Goal: Task Accomplishment & Management: Manage account settings

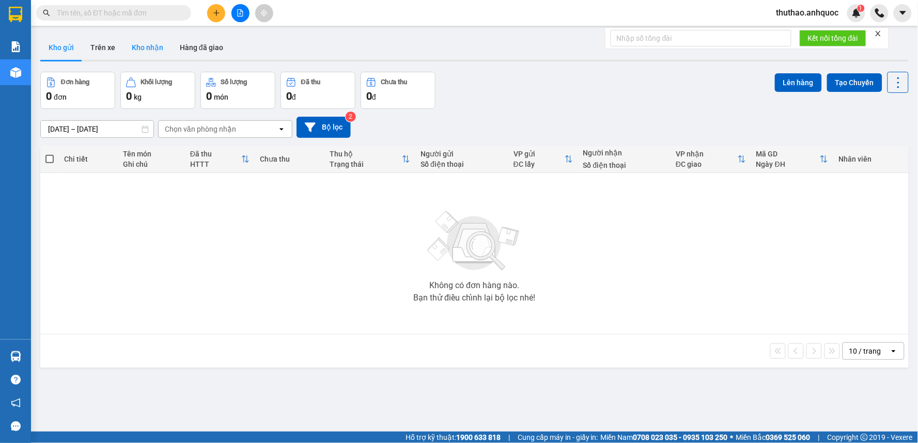
click at [156, 48] on button "Kho nhận" at bounding box center [147, 47] width 48 height 25
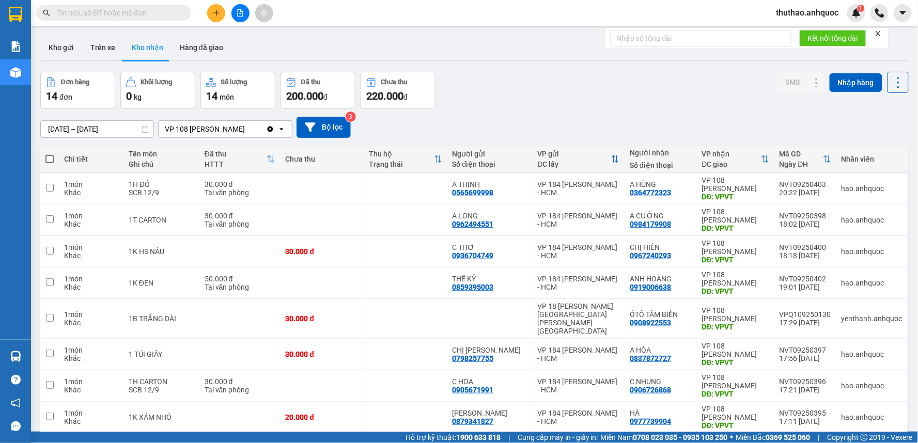
click at [62, 127] on input "[DATE] – [DATE]" at bounding box center [97, 129] width 113 height 17
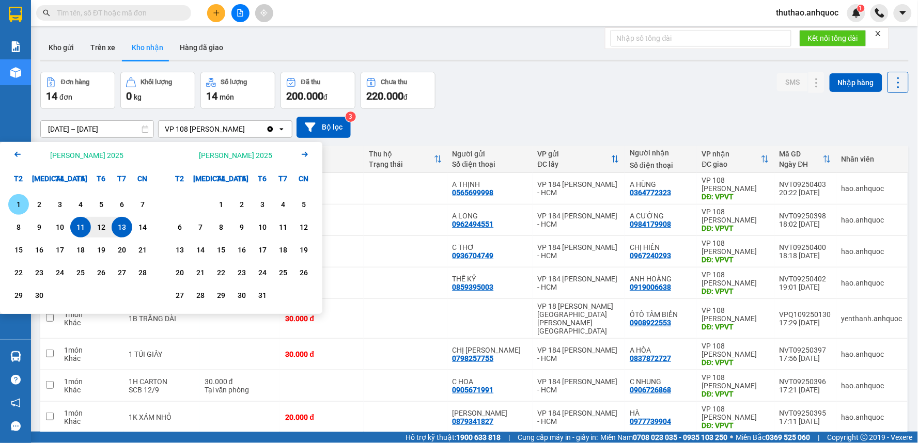
click at [21, 203] on div "1" at bounding box center [18, 204] width 14 height 12
click at [18, 153] on icon "Arrow Left" at bounding box center [17, 154] width 12 height 12
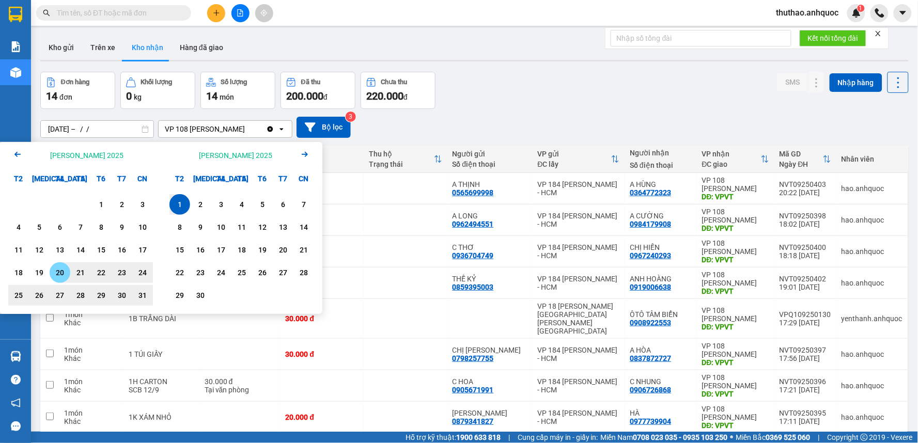
click at [63, 271] on div "20" at bounding box center [60, 273] width 14 height 12
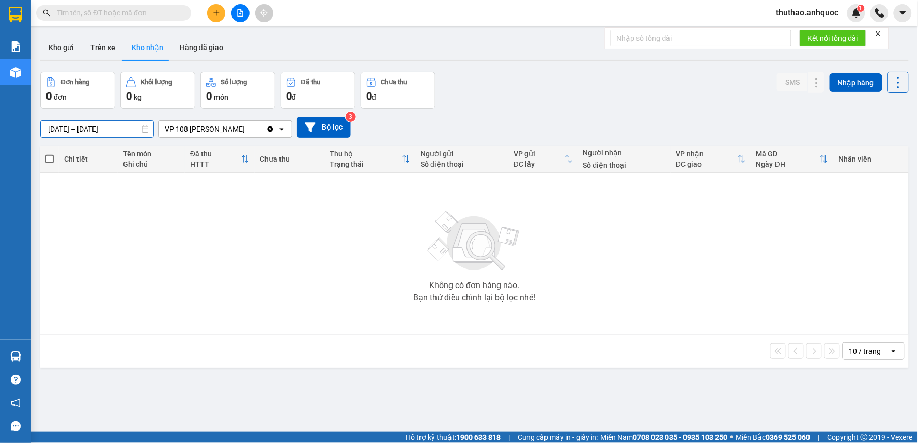
click at [108, 127] on input "20/08/2025 – 01/09/2025" at bounding box center [97, 129] width 113 height 17
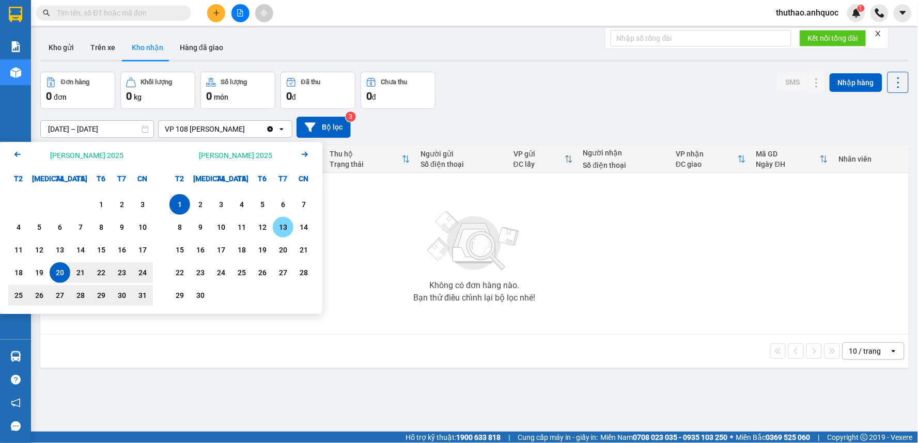
click at [281, 225] on div "13" at bounding box center [283, 227] width 14 height 12
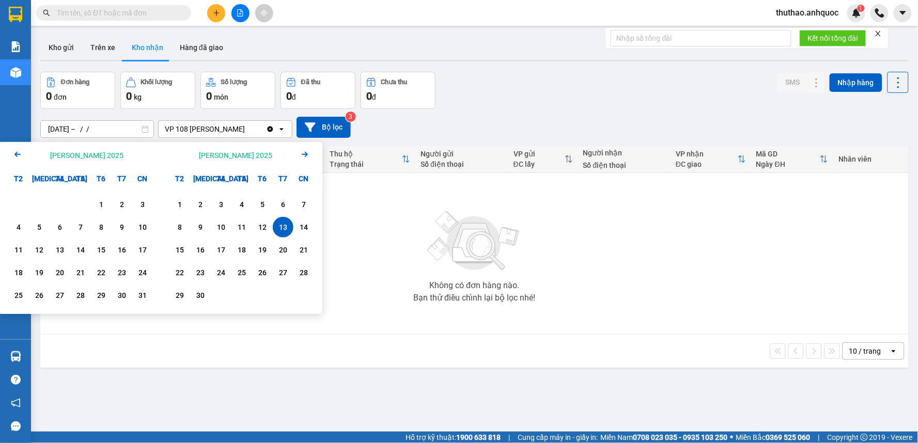
click at [48, 128] on input "13/09/2025 – / /" at bounding box center [97, 129] width 113 height 17
click at [58, 126] on input "13/09/2025 – / /" at bounding box center [97, 129] width 113 height 17
click at [429, 126] on div "13/09/2025 – / / Press the down arrow key to interact with the calendar and sel…" at bounding box center [474, 127] width 868 height 21
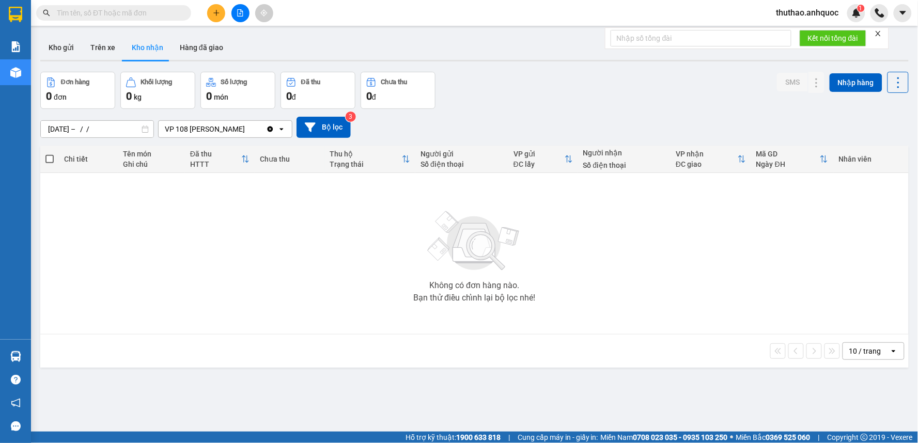
click at [429, 126] on div "13/09/2025 – / / Press the down arrow key to interact with the calendar and sel…" at bounding box center [474, 127] width 868 height 21
click at [57, 128] on input "13/09/2025 – / /" at bounding box center [97, 129] width 113 height 17
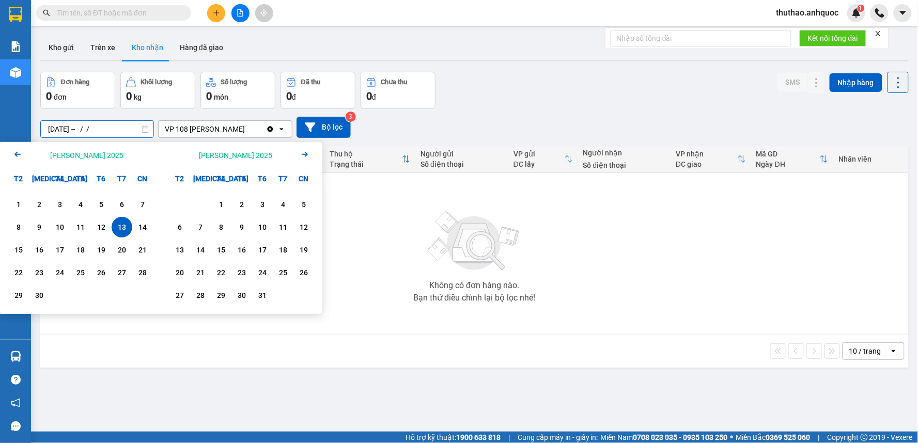
click at [15, 150] on icon "Arrow Left" at bounding box center [17, 154] width 12 height 12
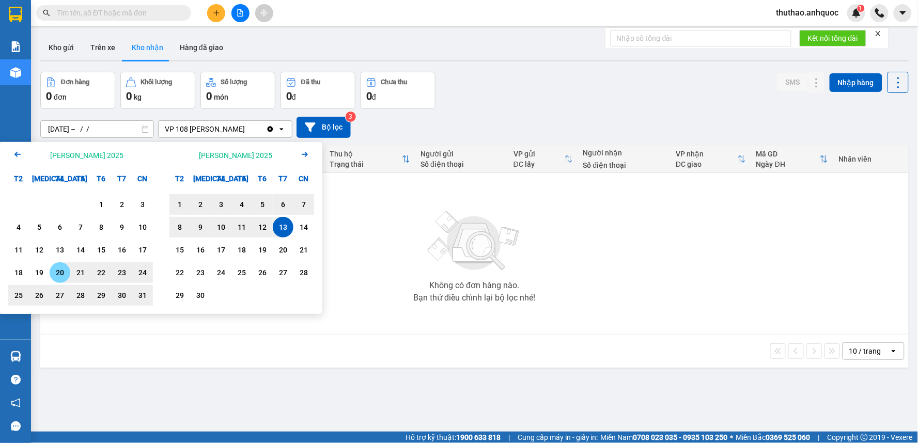
click at [61, 270] on div "20" at bounding box center [60, 273] width 14 height 12
type input "[DATE] – [DATE]"
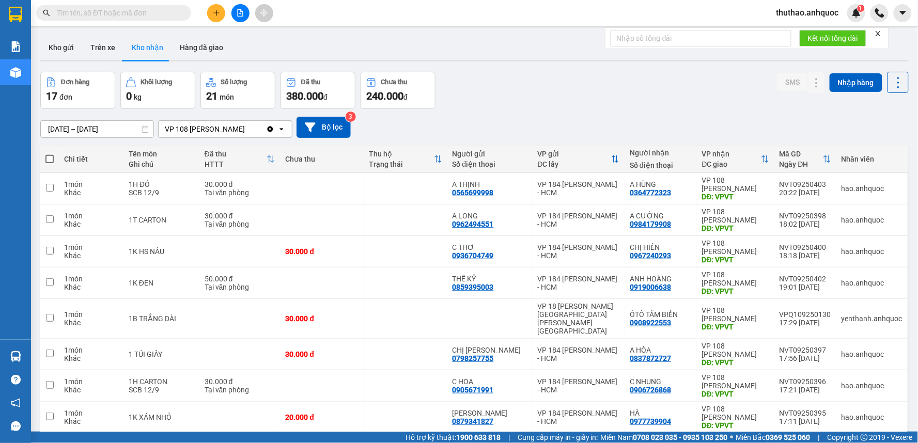
scroll to position [99, 0]
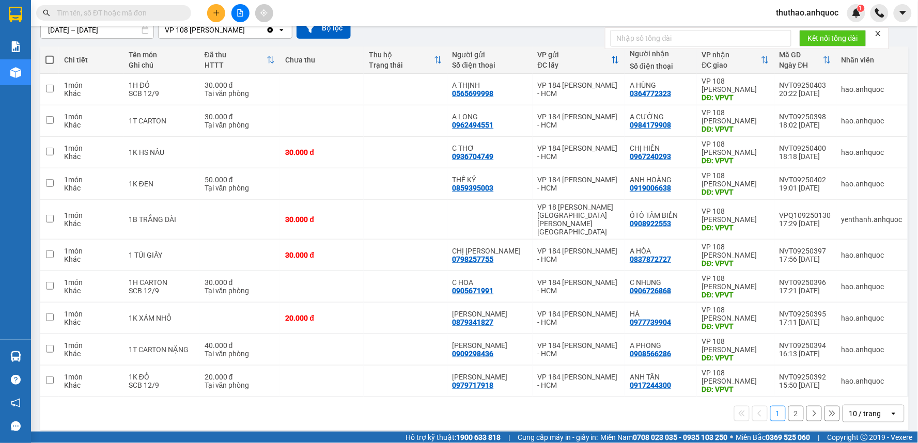
click at [849, 409] on div "10 / trang" at bounding box center [865, 414] width 32 height 10
drag, startPoint x: 855, startPoint y: 343, endPoint x: 824, endPoint y: 317, distance: 41.1
click at [855, 343] on span "50 / trang" at bounding box center [859, 347] width 33 height 10
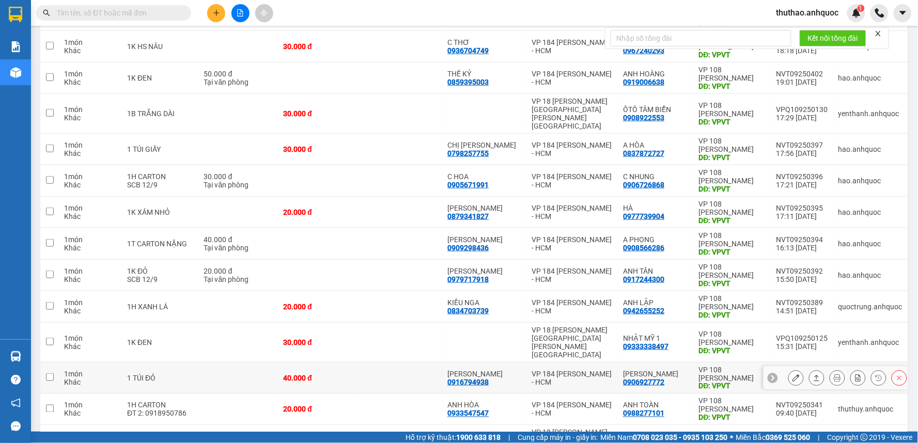
scroll to position [0, 0]
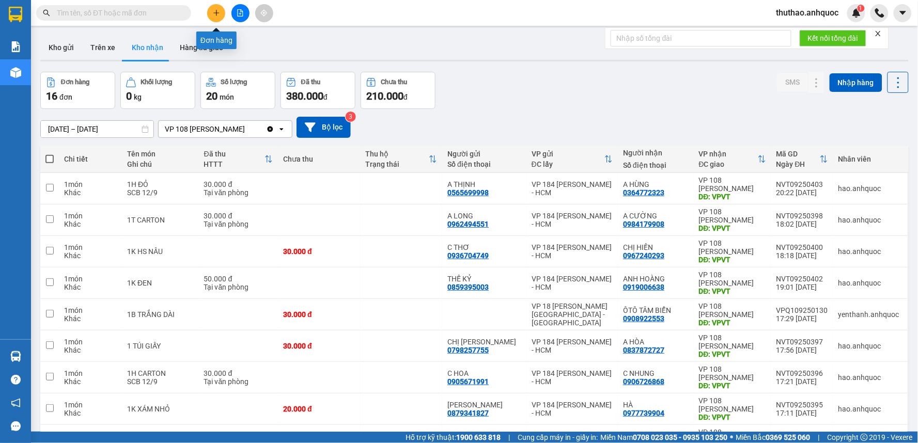
click at [219, 9] on icon "plus" at bounding box center [216, 12] width 7 height 7
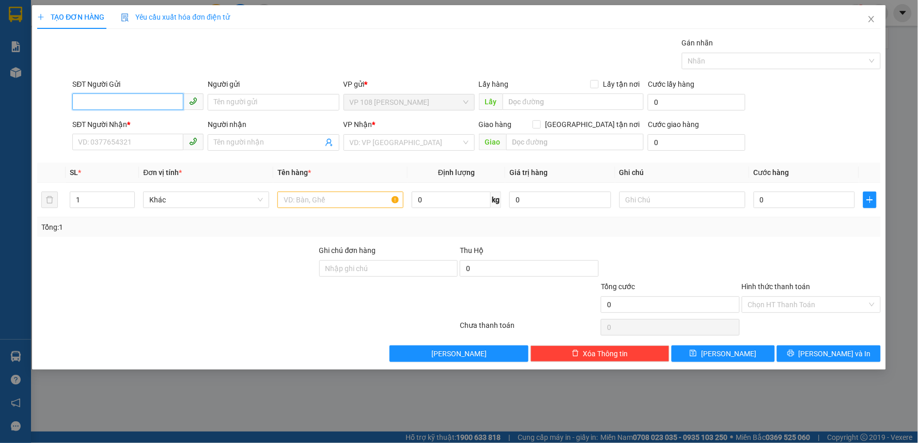
click at [123, 102] on input "SĐT Người Gửi" at bounding box center [127, 102] width 111 height 17
type input "0906393560"
click at [159, 123] on div "0906393560 - CHỊ DƯỢC" at bounding box center [138, 122] width 119 height 11
type input "CHỊ DƯỢC"
type input "0896892760"
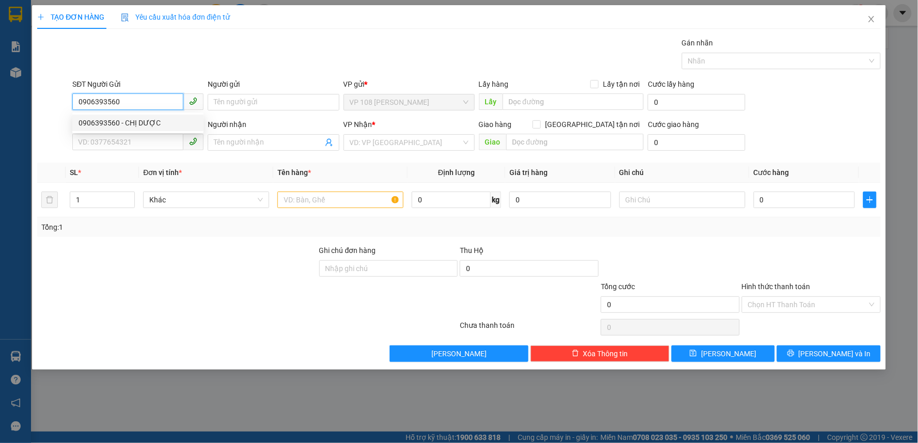
type input "[PERSON_NAME]"
type input "VPNVT"
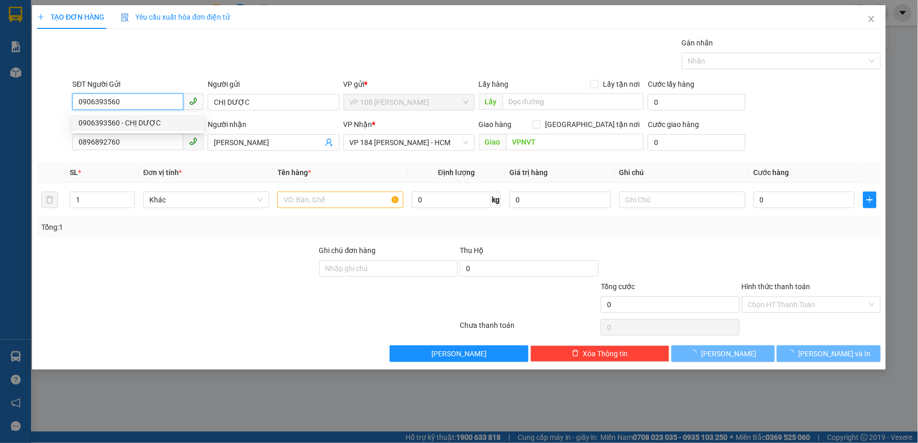
type input "30.000"
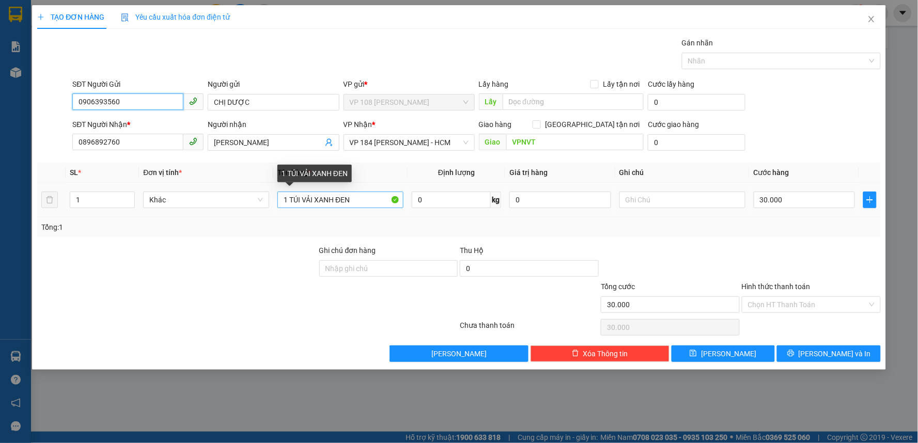
type input "0906393560"
click at [367, 204] on input "1 TÚI VẢI XANH ĐEN" at bounding box center [340, 200] width 126 height 17
type input "1 TÚI VẢI XANH"
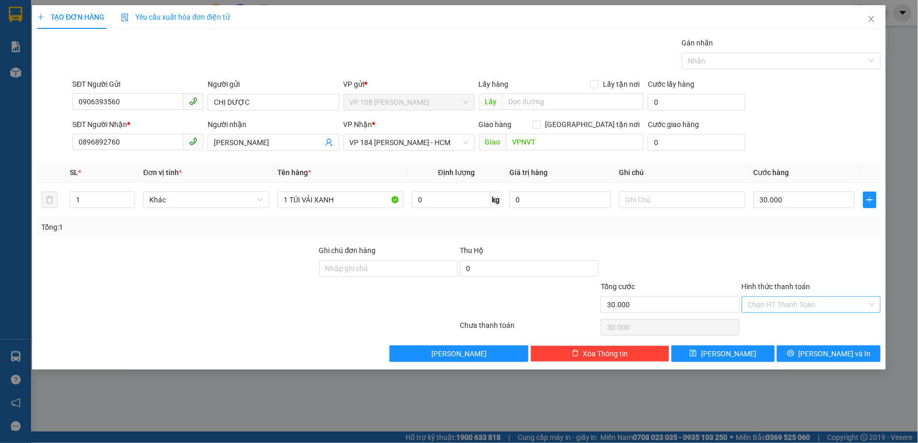
click at [796, 308] on input "Hình thức thanh toán" at bounding box center [807, 304] width 119 height 15
click at [768, 327] on div "Tại văn phòng" at bounding box center [812, 325] width 127 height 11
type input "0"
click at [829, 350] on span "[PERSON_NAME] và In" at bounding box center [835, 353] width 72 height 11
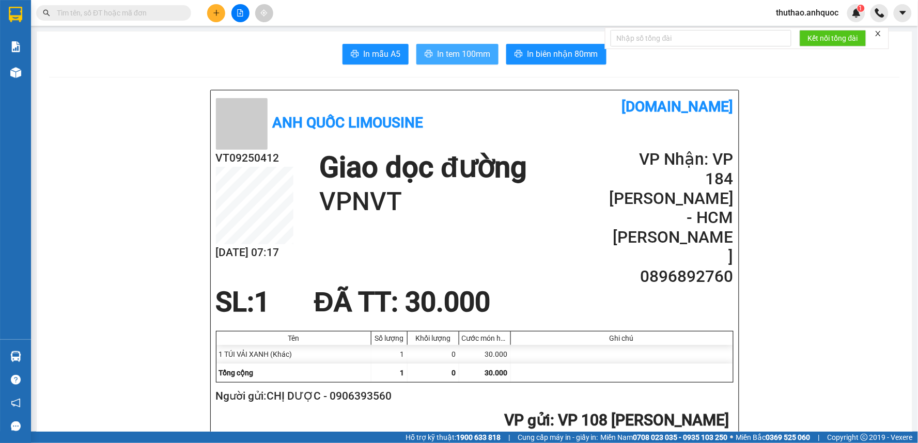
click at [461, 50] on span "In tem 100mm" at bounding box center [463, 54] width 53 height 13
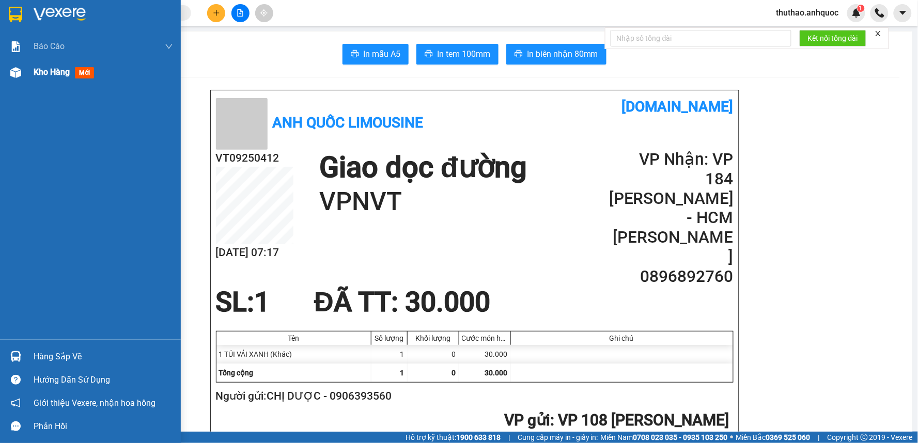
click at [39, 69] on span "Kho hàng" at bounding box center [52, 72] width 36 height 10
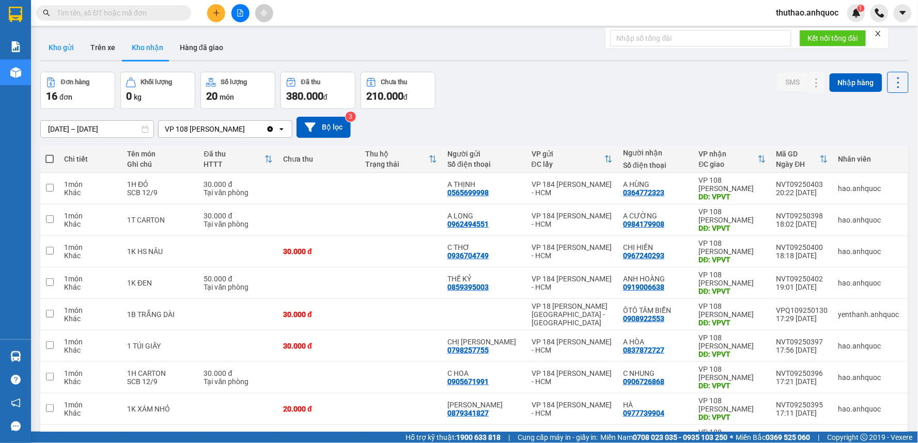
click at [60, 45] on button "Kho gửi" at bounding box center [61, 47] width 42 height 25
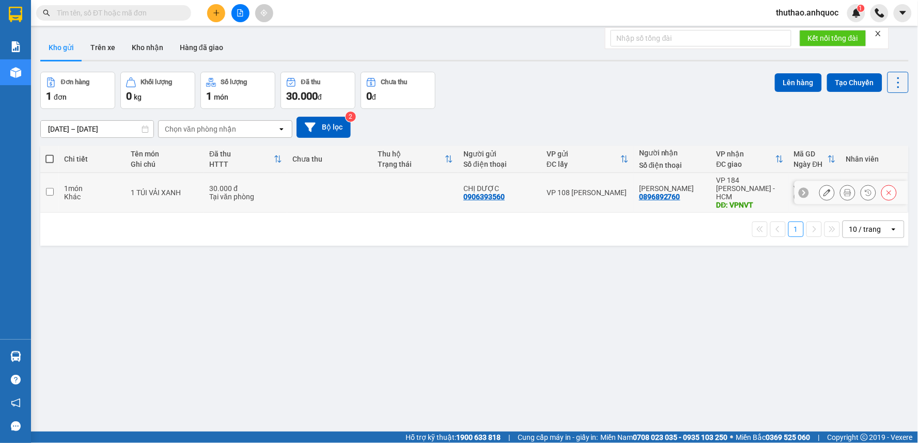
click at [48, 188] on input "checkbox" at bounding box center [50, 192] width 8 height 8
checkbox input "true"
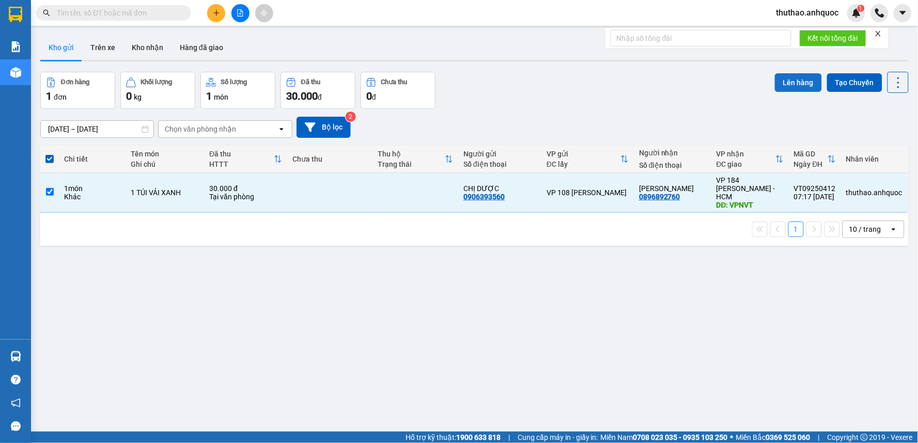
click at [793, 81] on button "Lên hàng" at bounding box center [798, 82] width 47 height 19
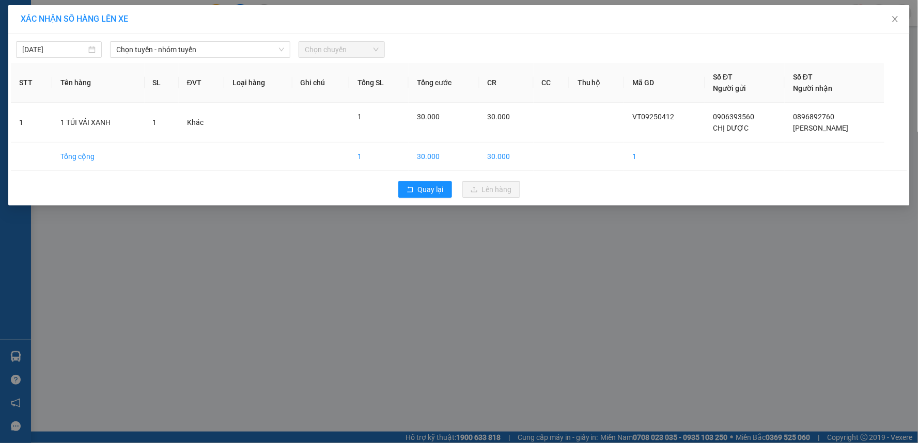
drag, startPoint x: 227, startPoint y: 49, endPoint x: 107, endPoint y: 44, distance: 119.9
click at [225, 48] on span "Chọn tuyến - nhóm tuyến" at bounding box center [200, 49] width 168 height 15
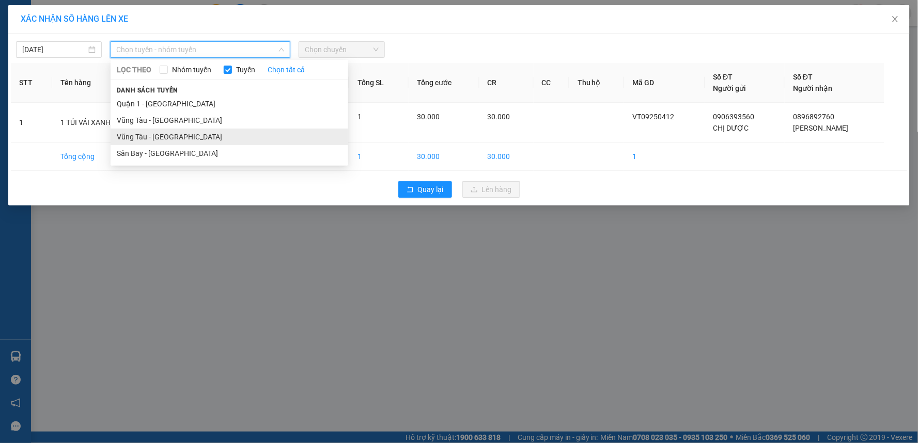
click at [171, 136] on li "Vũng Tàu - [GEOGRAPHIC_DATA]" at bounding box center [230, 137] width 238 height 17
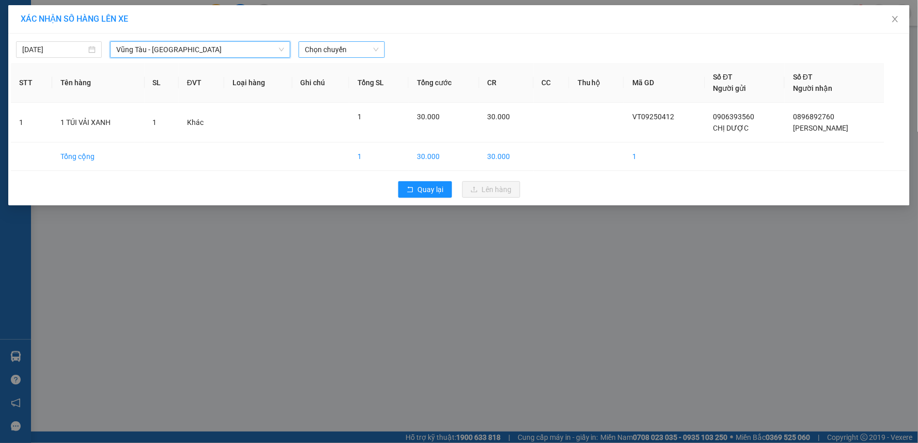
click at [350, 45] on span "Chọn chuyến" at bounding box center [341, 49] width 73 height 15
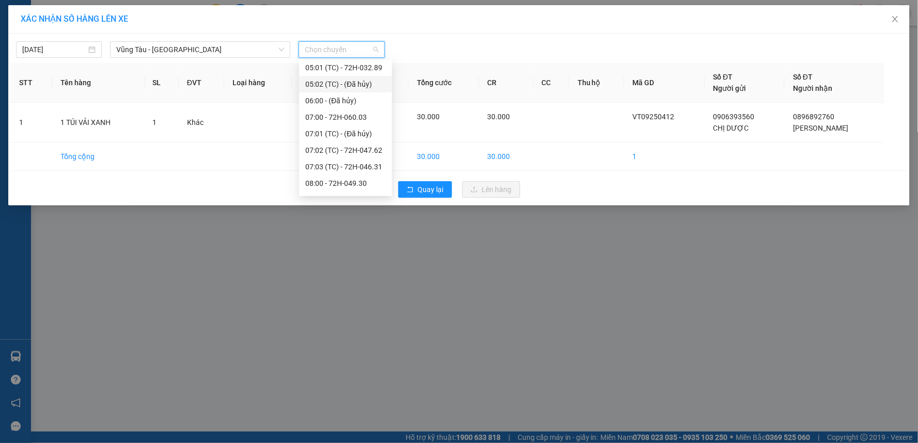
scroll to position [115, 0]
click at [328, 150] on div "08:00 - 72H-049.30" at bounding box center [345, 153] width 81 height 11
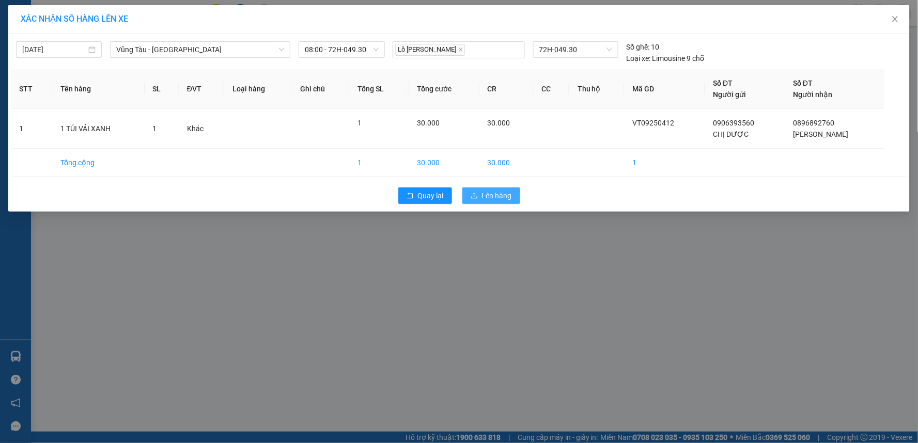
click at [494, 194] on span "Lên hàng" at bounding box center [497, 195] width 30 height 11
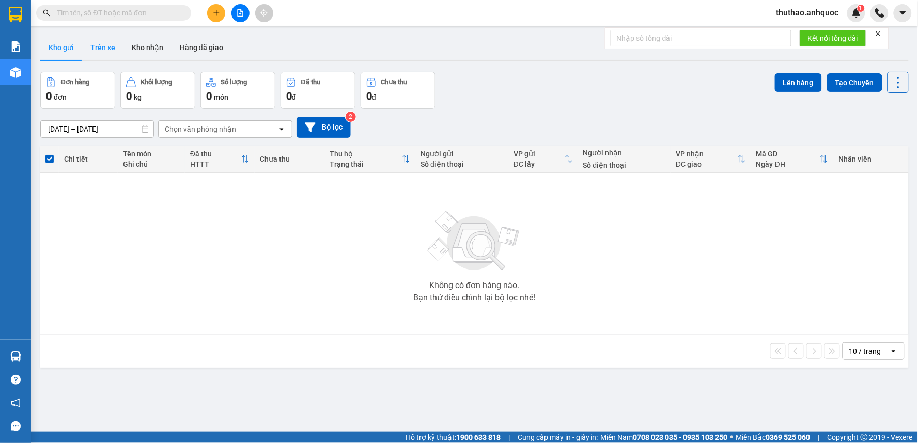
click at [90, 43] on button "Trên xe" at bounding box center [102, 47] width 41 height 25
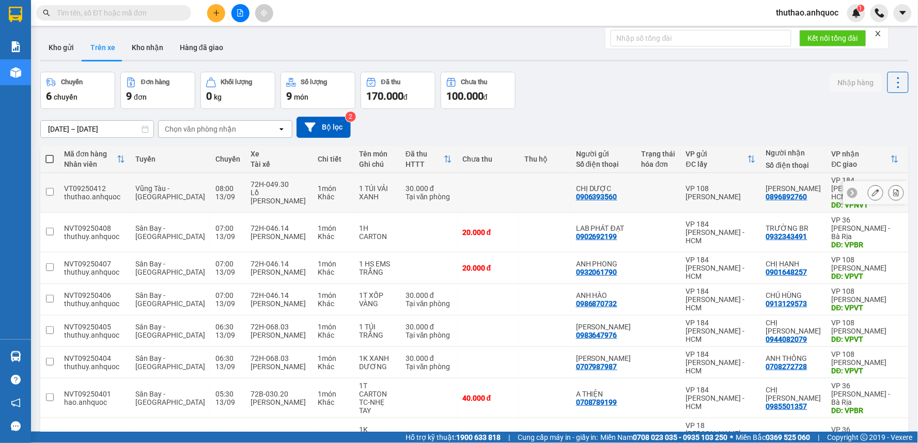
click at [893, 189] on icon at bounding box center [896, 192] width 7 height 7
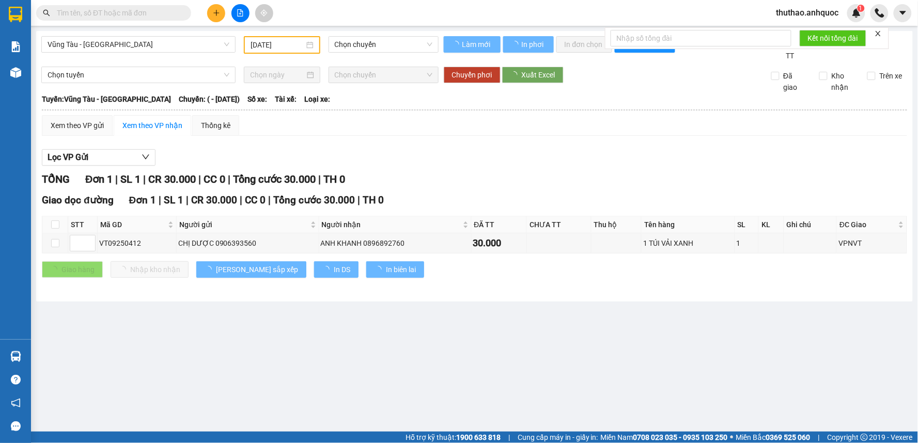
type input "13/09/2025"
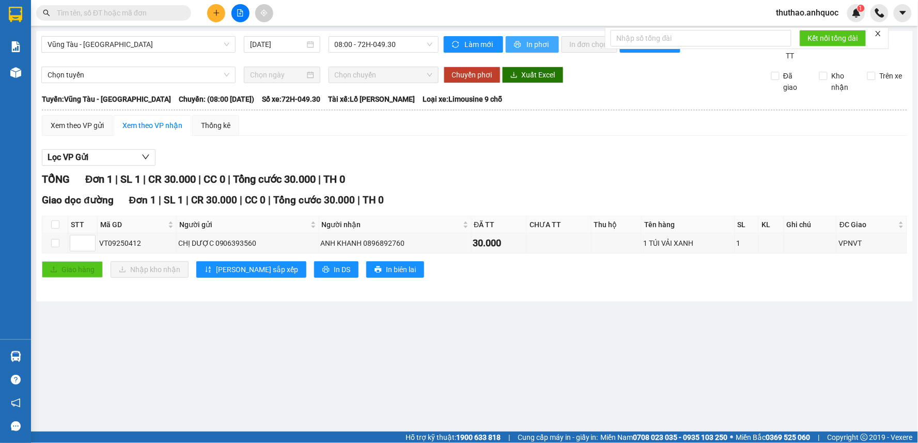
click at [544, 40] on span "In phơi" at bounding box center [539, 44] width 24 height 11
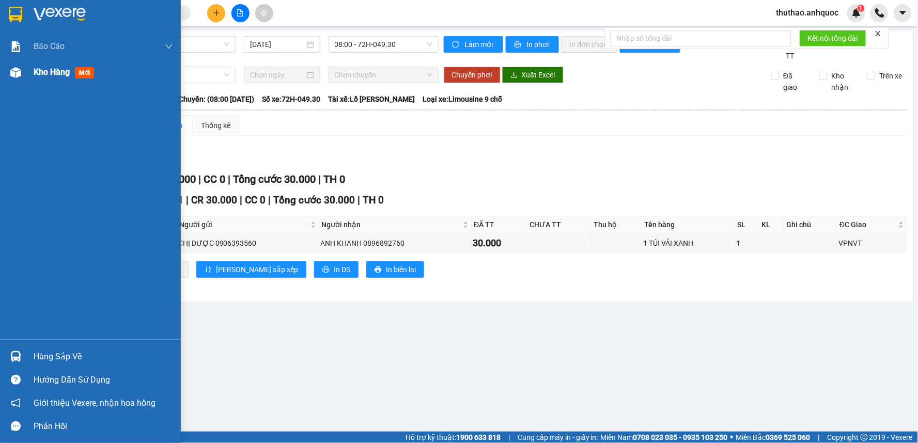
click at [47, 71] on span "Kho hàng" at bounding box center [52, 72] width 36 height 10
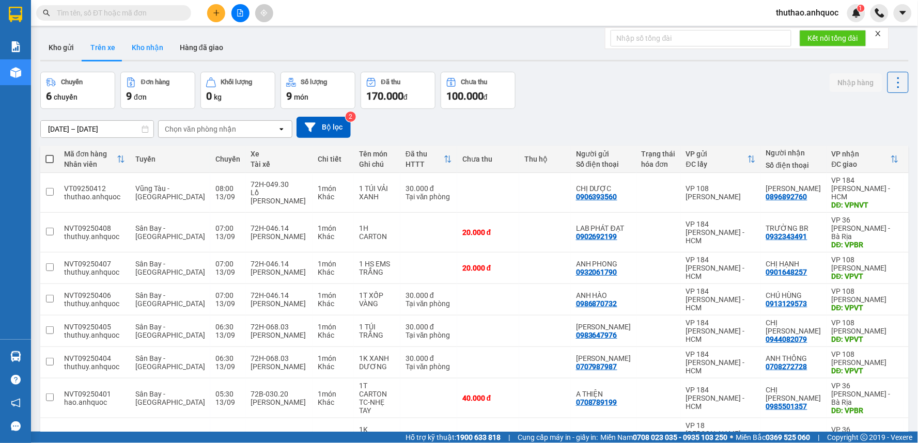
click at [153, 44] on button "Kho nhận" at bounding box center [147, 47] width 48 height 25
type input "[DATE] – [DATE]"
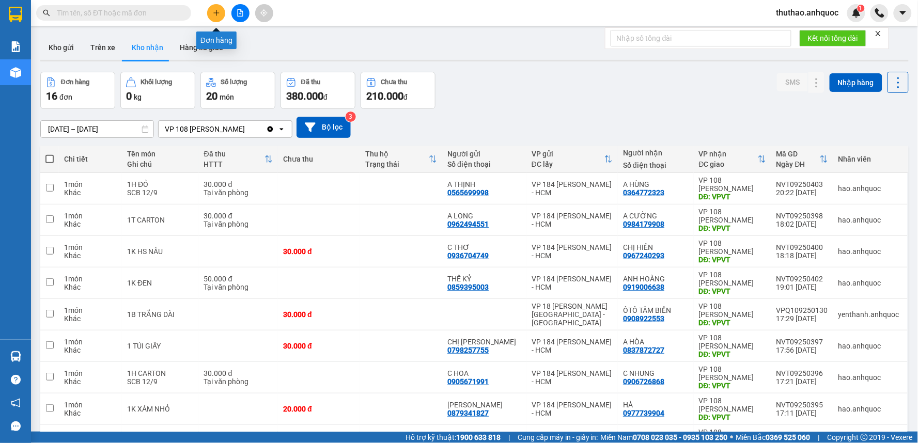
click at [213, 11] on icon "plus" at bounding box center [216, 12] width 7 height 7
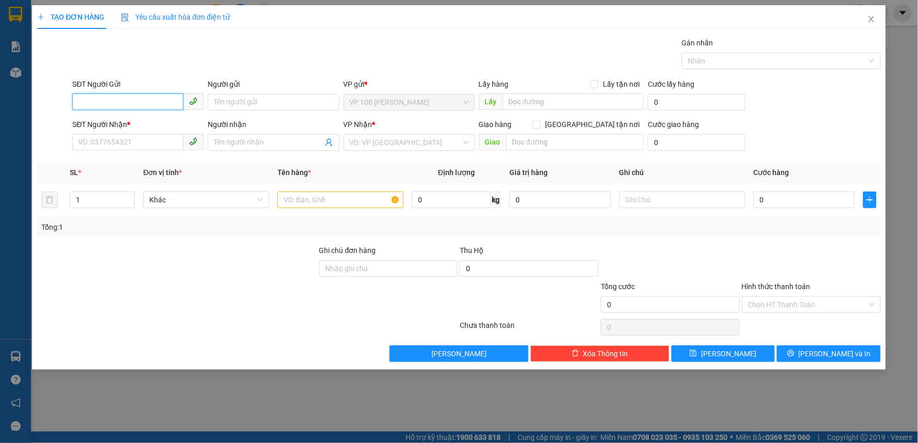
click at [147, 102] on input "SĐT Người Gửi" at bounding box center [127, 102] width 111 height 17
type input "0937507747"
click at [141, 121] on div "0937507747 - Chị Hon" at bounding box center [138, 122] width 119 height 11
type input "Chị Hon"
type input "0908776461"
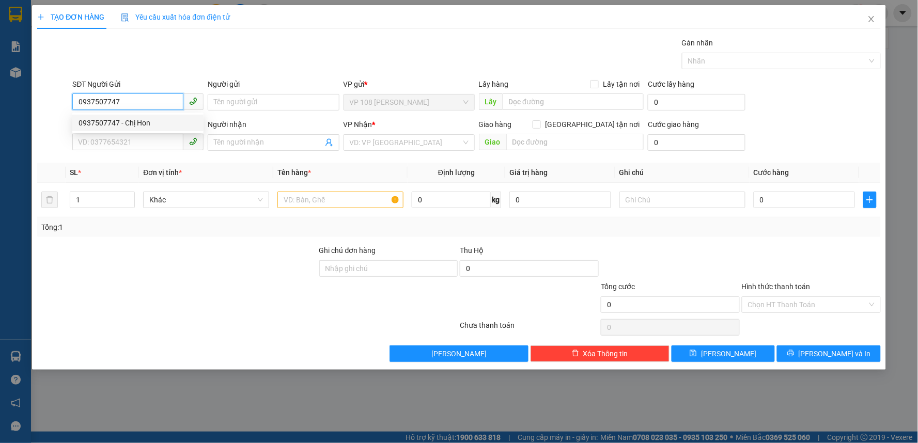
type input "C NHI"
type input "VP NVT"
type input "50.000"
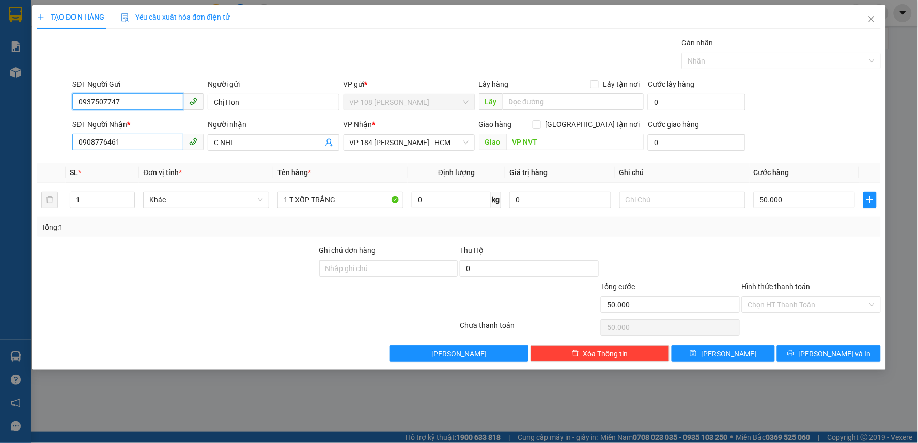
type input "0937507747"
drag, startPoint x: 137, startPoint y: 138, endPoint x: 0, endPoint y: 119, distance: 138.8
click at [0, 119] on div "TẠO ĐƠN HÀNG Yêu cầu xuất hóa đơn điện tử Transit Pickup Surcharge Ids Transit …" at bounding box center [459, 221] width 918 height 443
type input "0917581958"
click at [256, 141] on input "C NHI" at bounding box center [268, 142] width 108 height 11
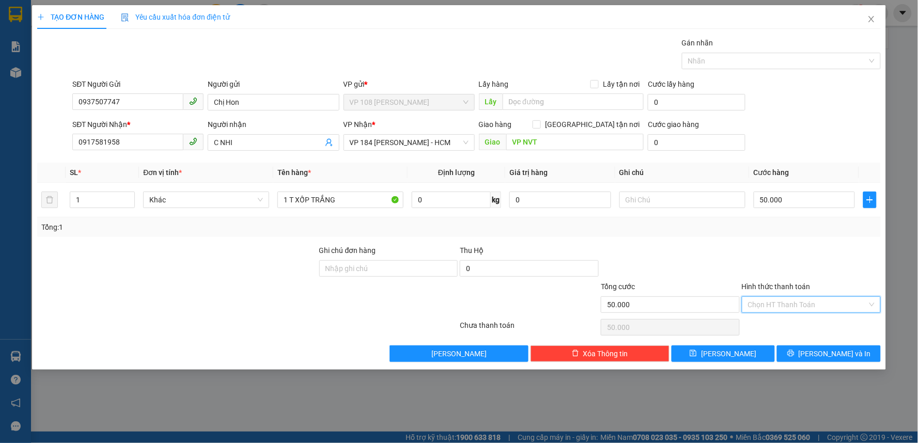
click at [792, 301] on input "Hình thức thanh toán" at bounding box center [807, 304] width 119 height 15
click at [778, 324] on div "Tại văn phòng" at bounding box center [812, 325] width 127 height 11
click at [818, 352] on button "[PERSON_NAME] và In" at bounding box center [829, 354] width 104 height 17
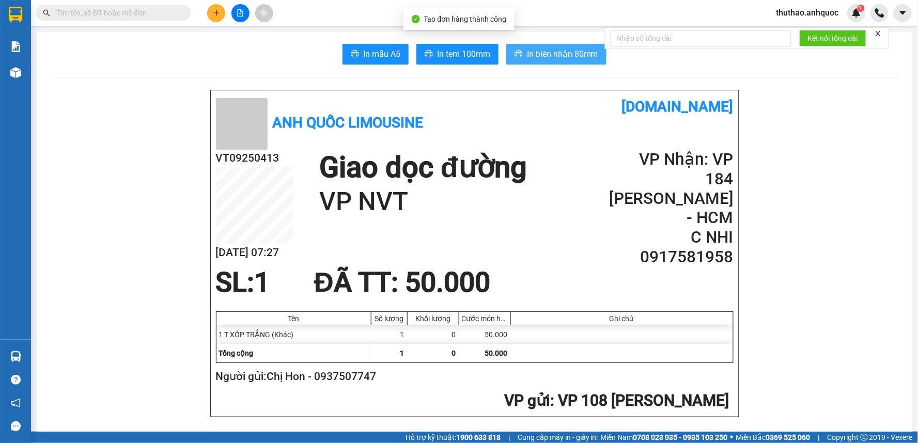
click at [556, 53] on span "In biên nhận 80mm" at bounding box center [562, 54] width 71 height 13
click at [466, 54] on span "In tem 100mm" at bounding box center [463, 54] width 53 height 13
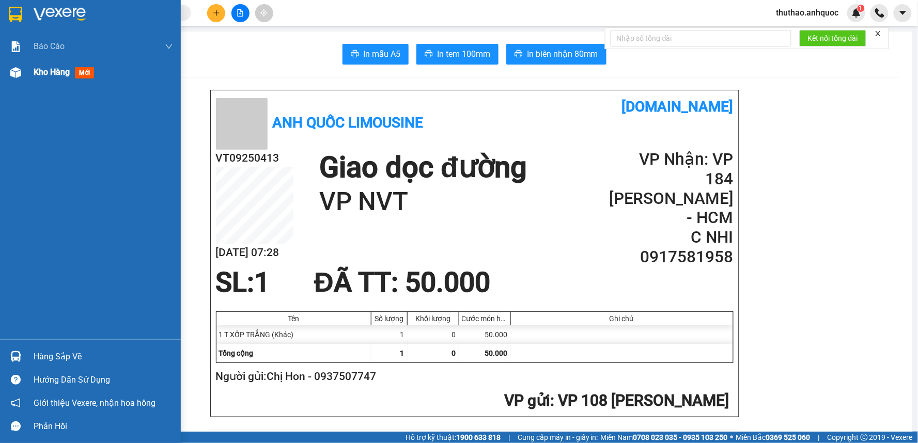
click at [58, 68] on span "Kho hàng" at bounding box center [52, 72] width 36 height 10
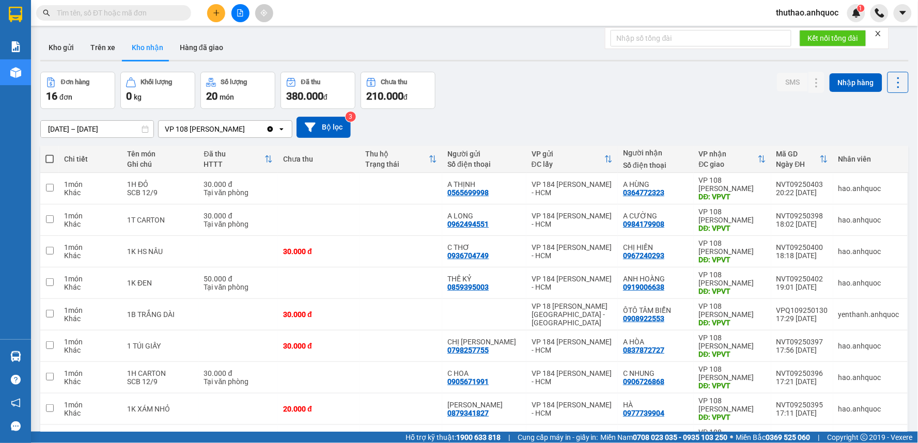
click at [215, 15] on icon "plus" at bounding box center [216, 12] width 7 height 7
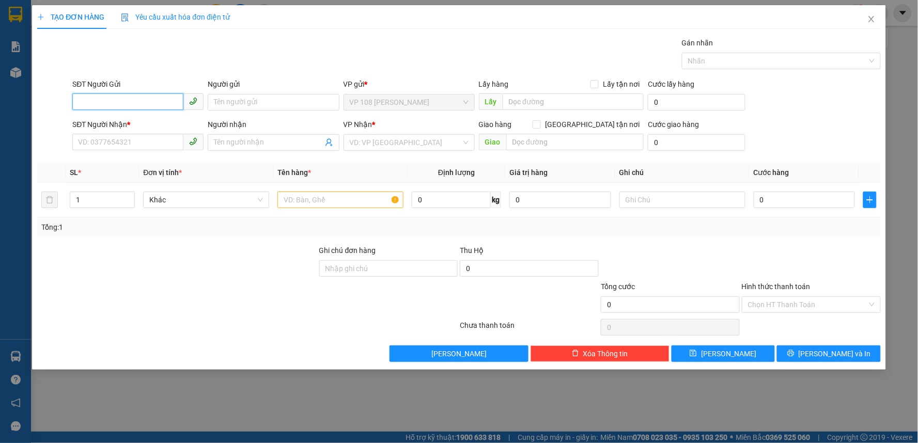
click at [117, 102] on input "SĐT Người Gửi" at bounding box center [127, 102] width 111 height 17
type input "0376556766"
click at [140, 121] on div "0376556766 - A HOÀNG" at bounding box center [138, 122] width 119 height 11
type input "A HOÀNG"
type input "0937517968"
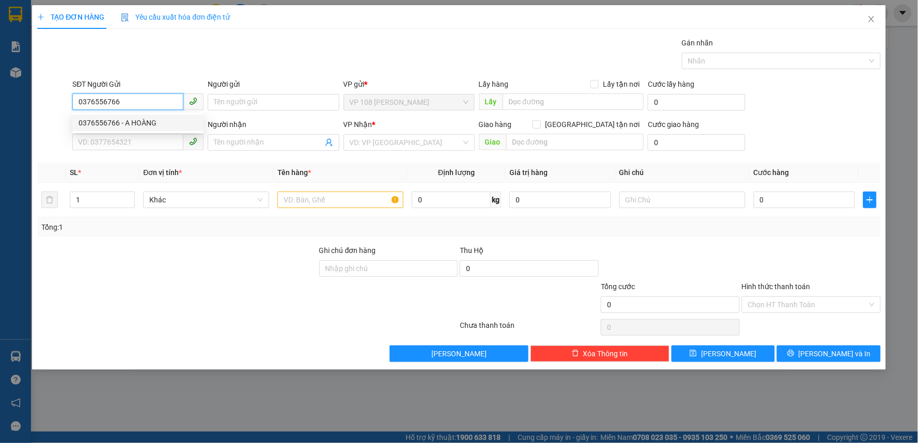
type input "A DƯƠNG"
type input "VP NVT"
type input "TM 11/8 THỦY"
type input "60.000"
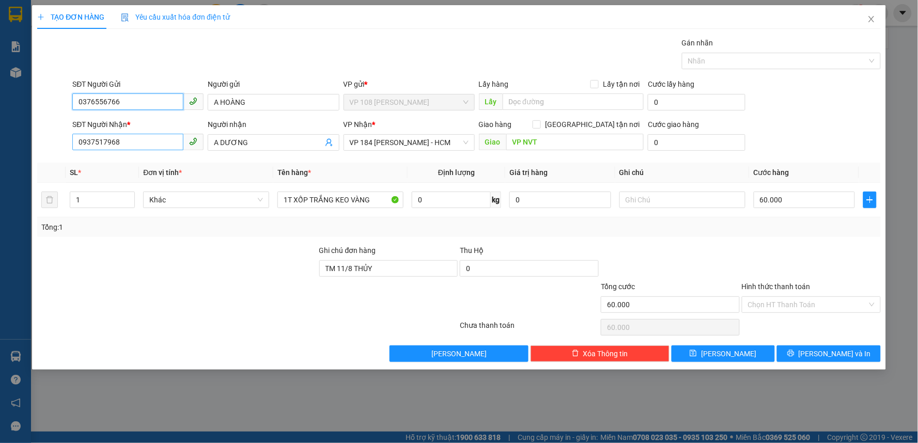
type input "0376556766"
drag, startPoint x: 151, startPoint y: 141, endPoint x: 68, endPoint y: 142, distance: 83.2
click at [68, 142] on div "SĐT Người Nhận * 0937517968 Người nhận A DƯƠNG VP Nhận * VP 184 Nguyễn Văn Trỗi…" at bounding box center [459, 137] width 846 height 36
type input "0382829696"
click at [147, 159] on div "0382829696 - A PHƯƠNG" at bounding box center [138, 163] width 119 height 11
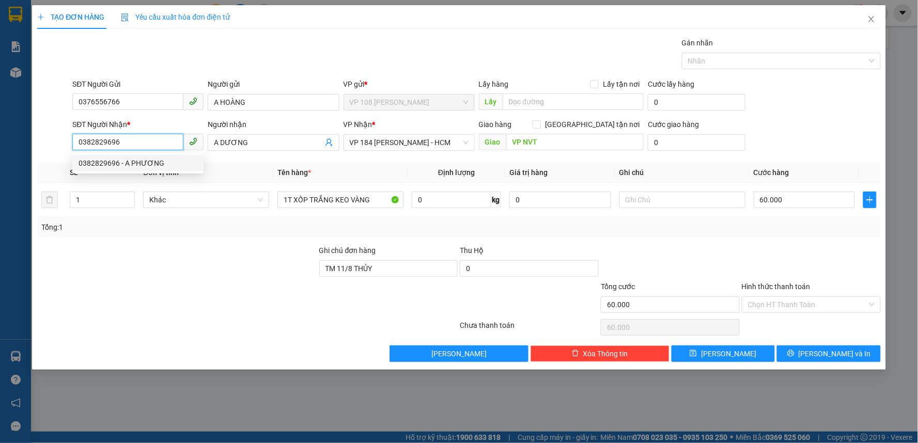
type input "A PHƯƠNG"
type input "VPNVT"
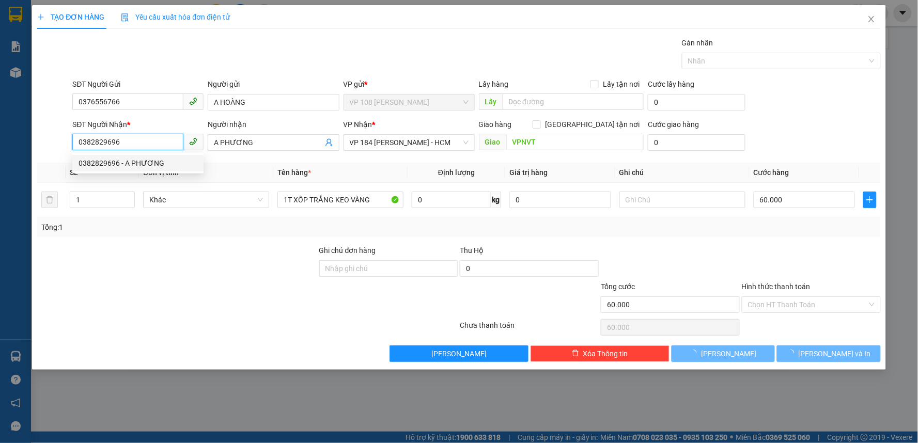
type input "50.000"
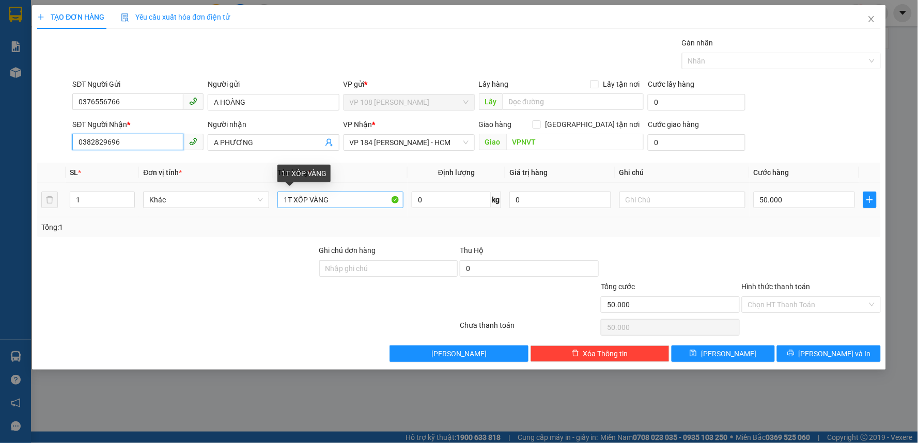
type input "0382829696"
click at [344, 197] on input "1T XỐP VÀNG" at bounding box center [340, 200] width 126 height 17
type input "1T XỐP VÀNG"
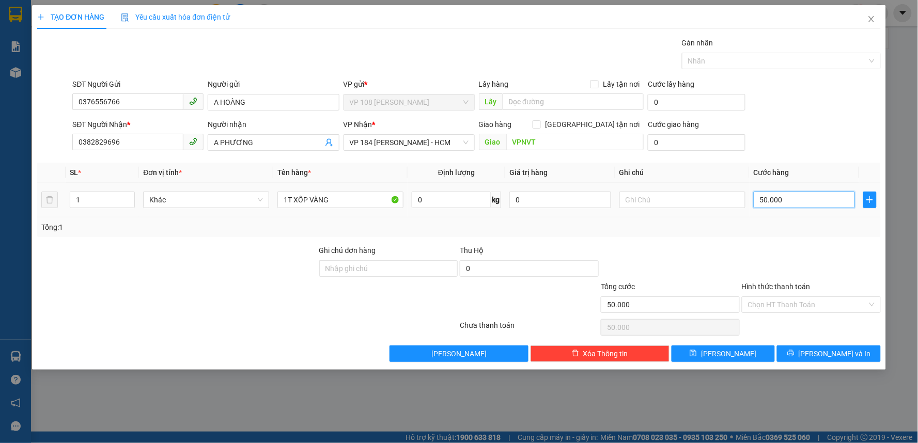
click at [795, 200] on input "50.000" at bounding box center [805, 200] width 102 height 17
type input "4"
type input "40"
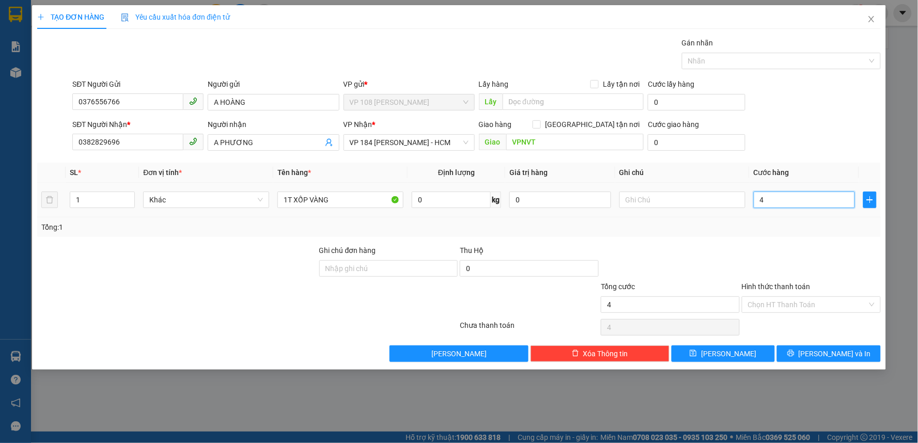
type input "40"
click at [839, 352] on span "[PERSON_NAME] và In" at bounding box center [835, 353] width 72 height 11
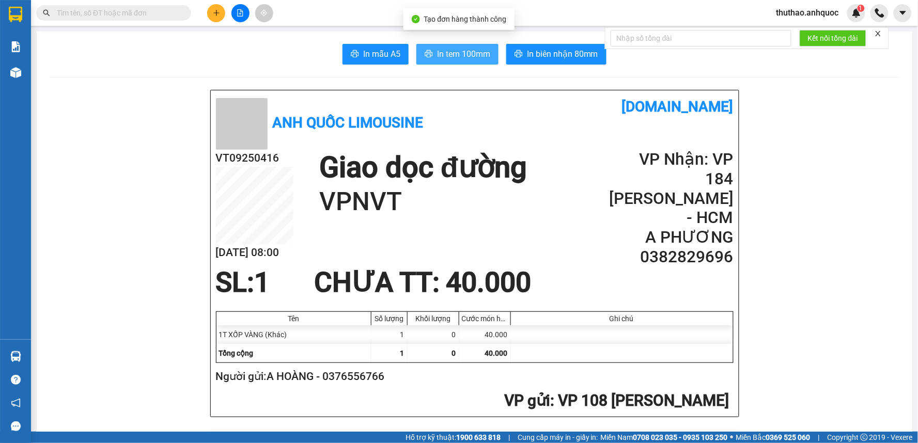
click at [475, 53] on span "In tem 100mm" at bounding box center [463, 54] width 53 height 13
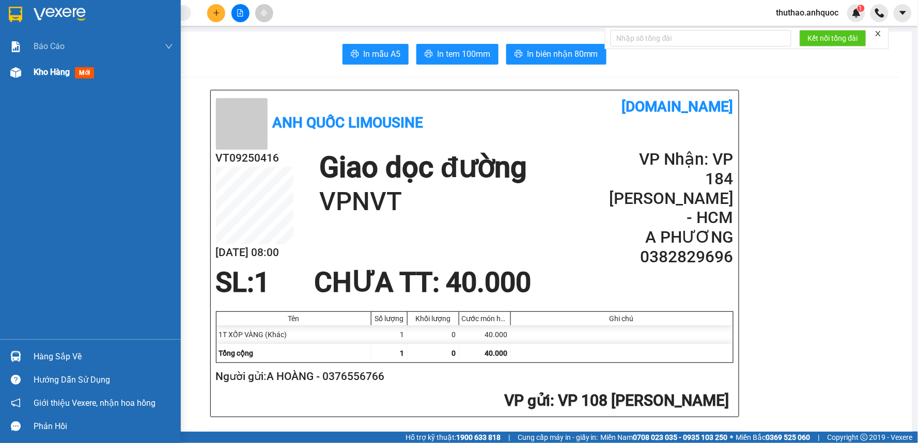
click at [59, 67] on span "Kho hàng" at bounding box center [52, 72] width 36 height 10
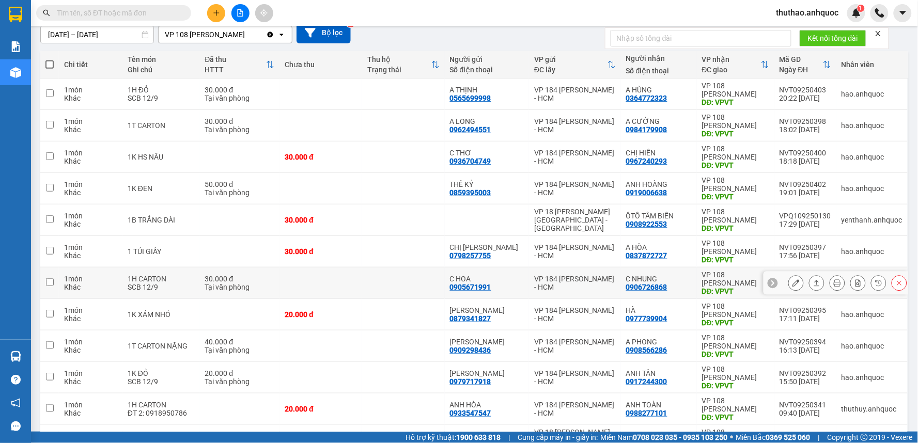
scroll to position [115, 0]
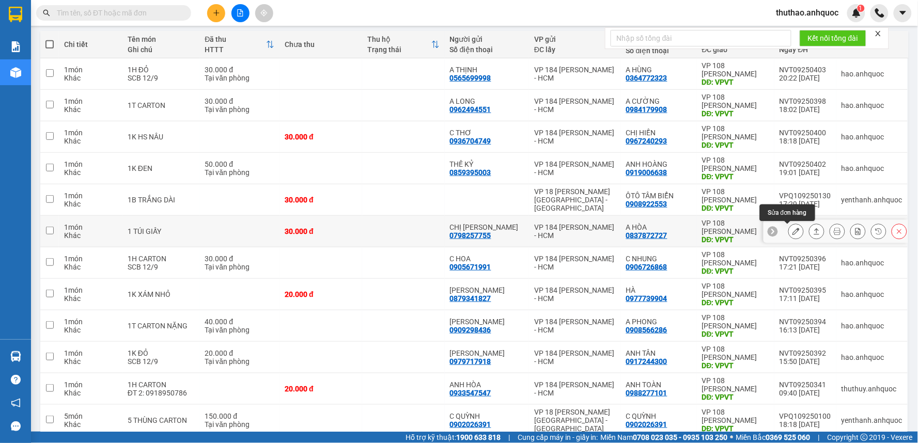
click at [793, 228] on icon at bounding box center [796, 231] width 7 height 7
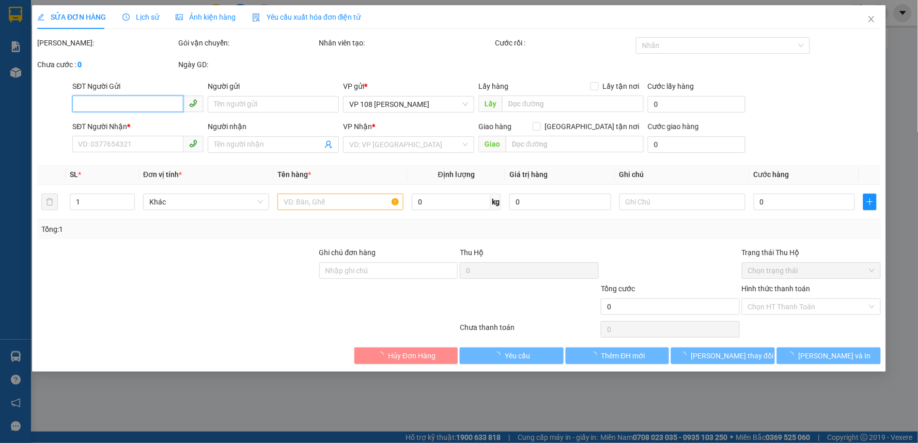
type input "0798257755"
type input "CHỊ [PERSON_NAME]"
type input "0837872727"
type input "A HÒA"
type input "VPVT"
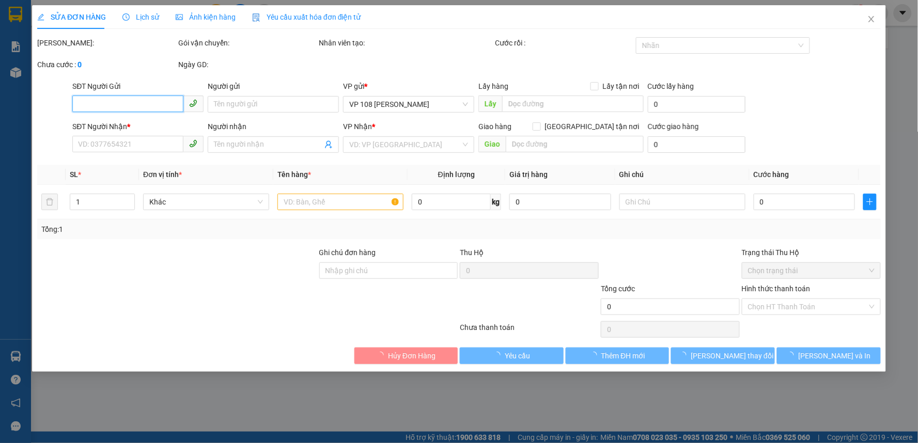
type input "30.000"
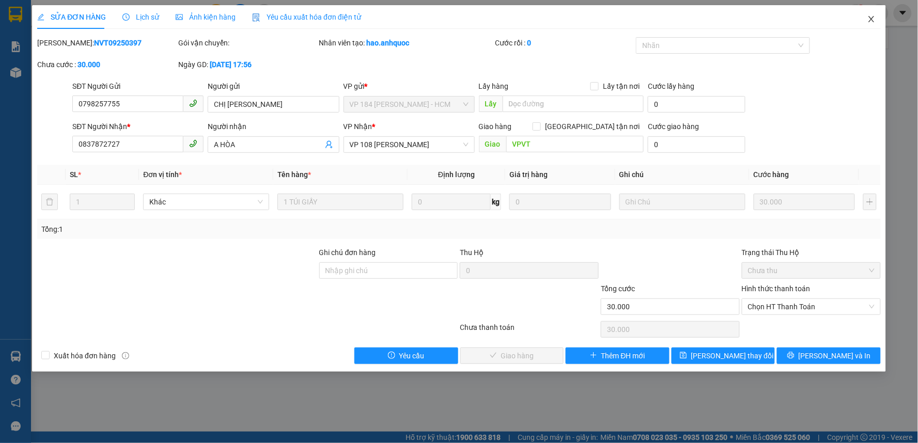
click at [871, 19] on icon "close" at bounding box center [871, 19] width 6 height 6
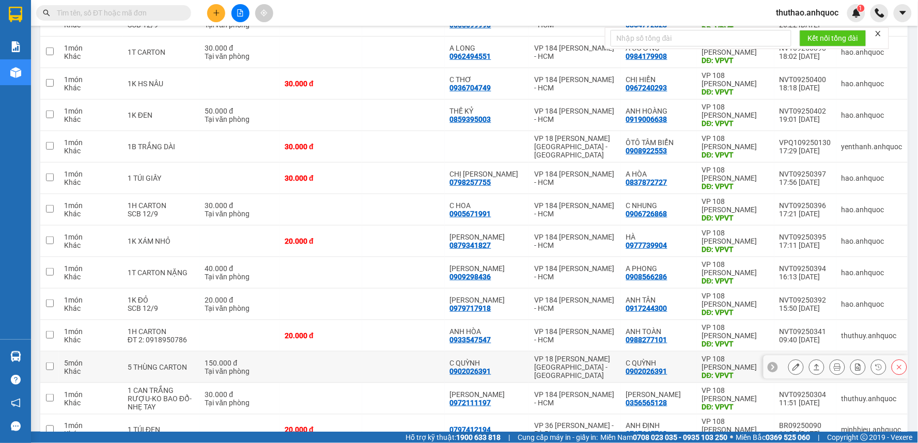
scroll to position [111, 0]
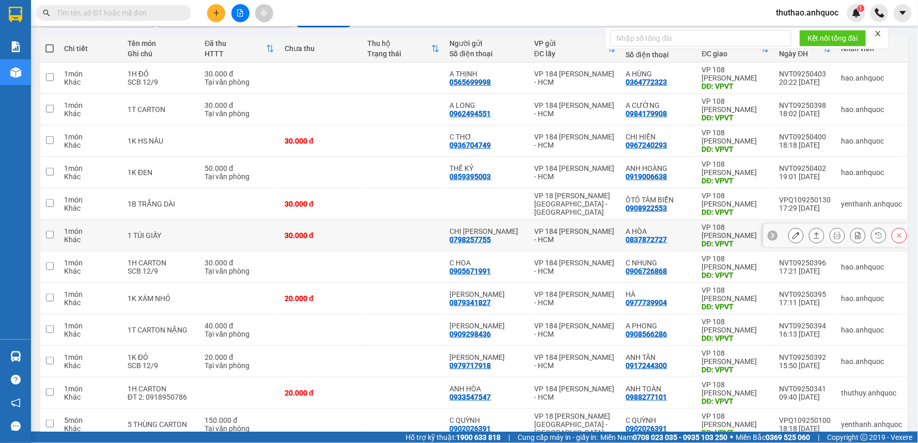
click at [793, 237] on icon at bounding box center [796, 235] width 7 height 7
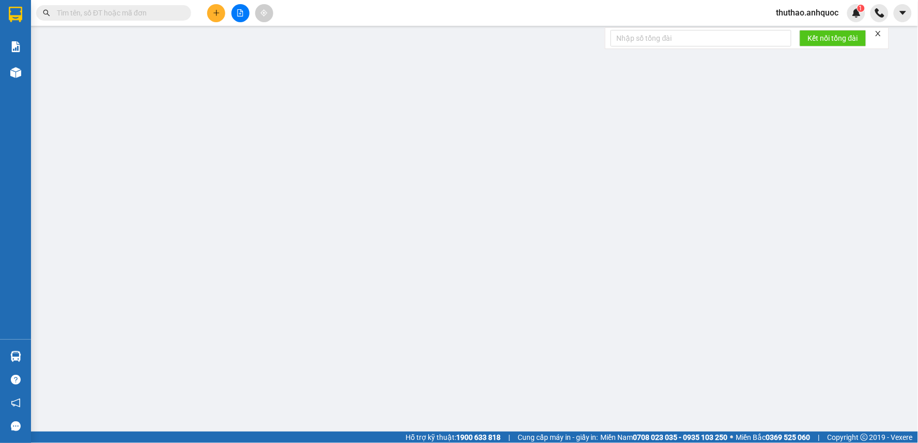
type input "0798257755"
type input "CHỊ VY"
type input "0837872727"
type input "A HÒA"
type input "VPVT"
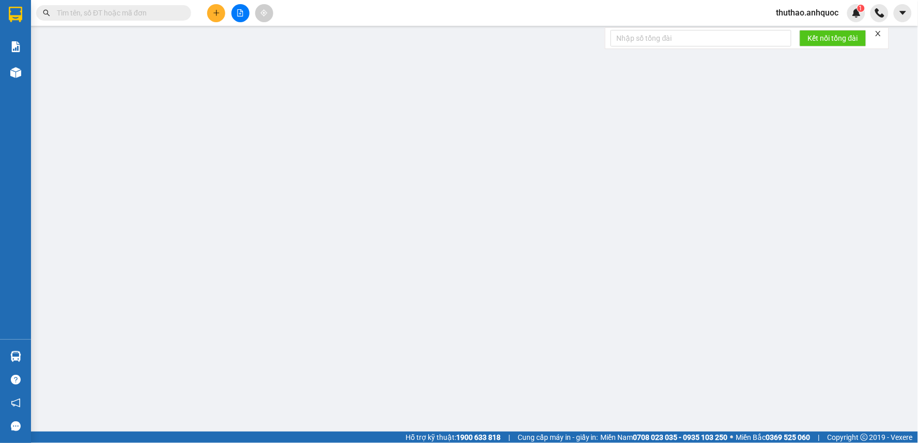
type input "30.000"
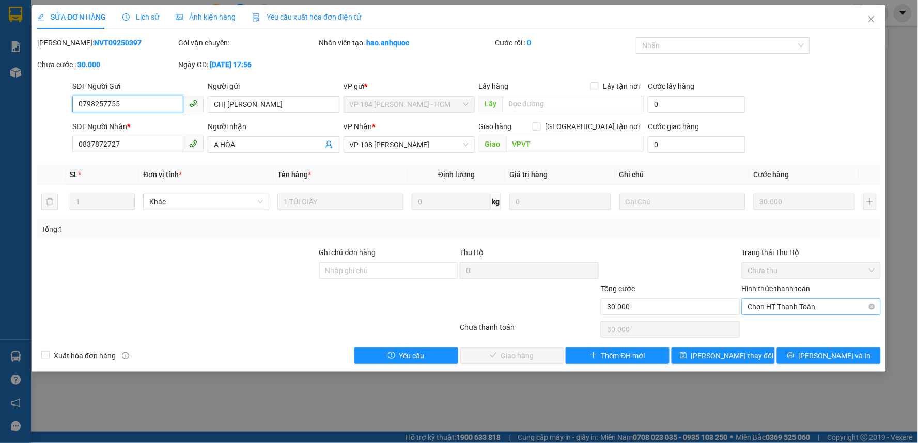
click at [798, 303] on span "Chọn HT Thanh Toán" at bounding box center [811, 306] width 127 height 15
click at [784, 323] on div "Tại văn phòng" at bounding box center [812, 327] width 127 height 11
type input "0"
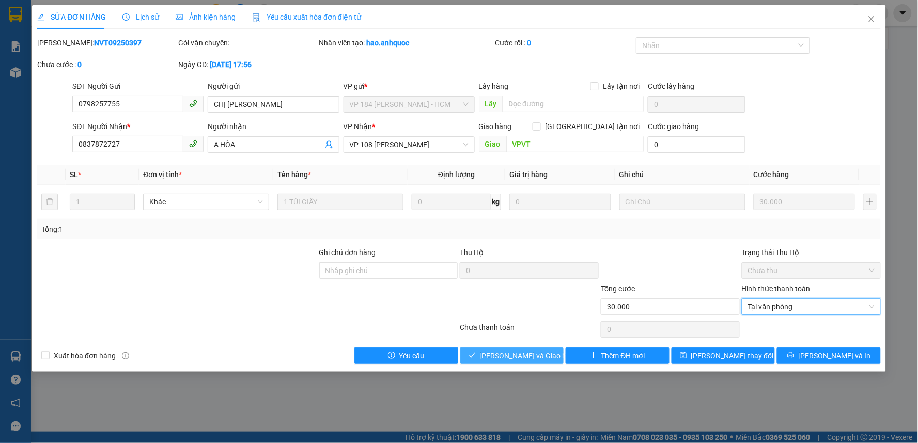
click at [530, 353] on span "[PERSON_NAME] và Giao hàng" at bounding box center [529, 355] width 99 height 11
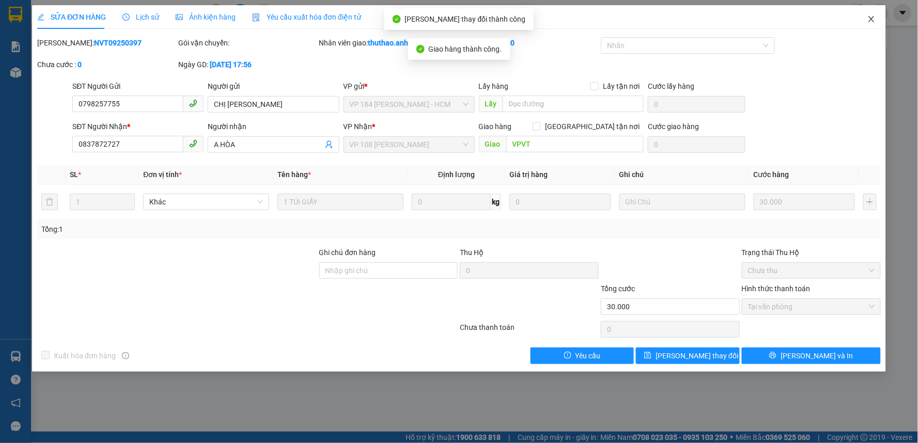
click at [874, 20] on icon "close" at bounding box center [871, 19] width 8 height 8
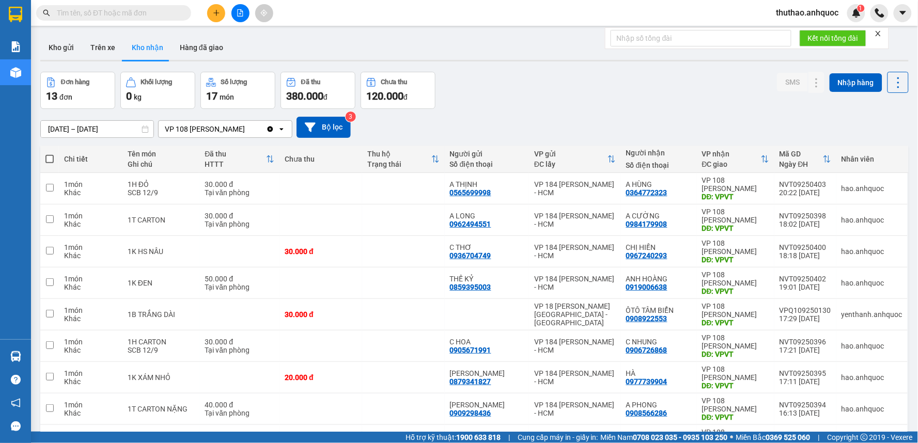
click at [105, 11] on input "text" at bounding box center [118, 12] width 122 height 11
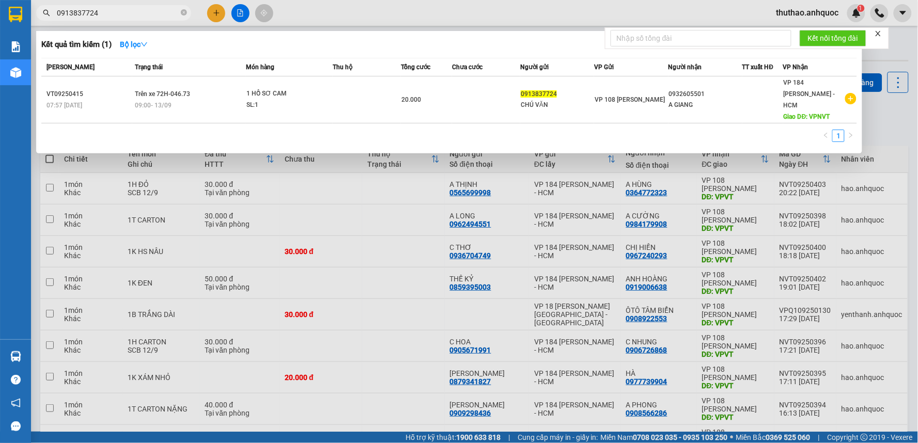
type input "0913837724"
click at [882, 120] on div at bounding box center [459, 221] width 918 height 443
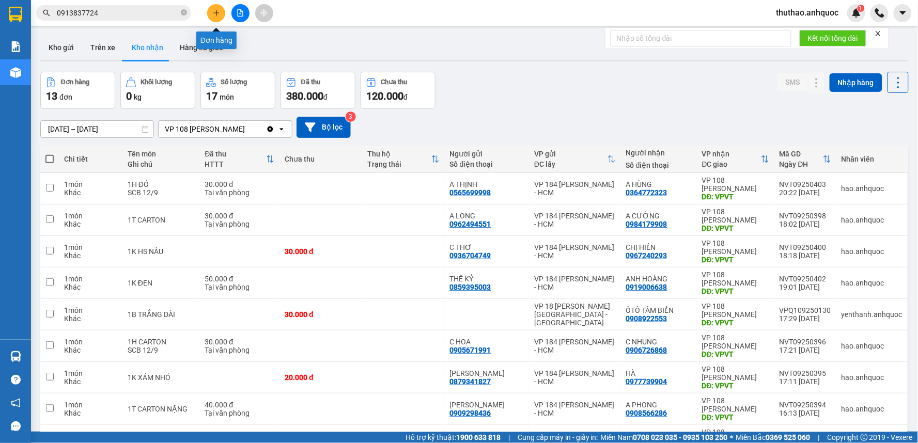
click at [219, 12] on icon "plus" at bounding box center [216, 12] width 7 height 7
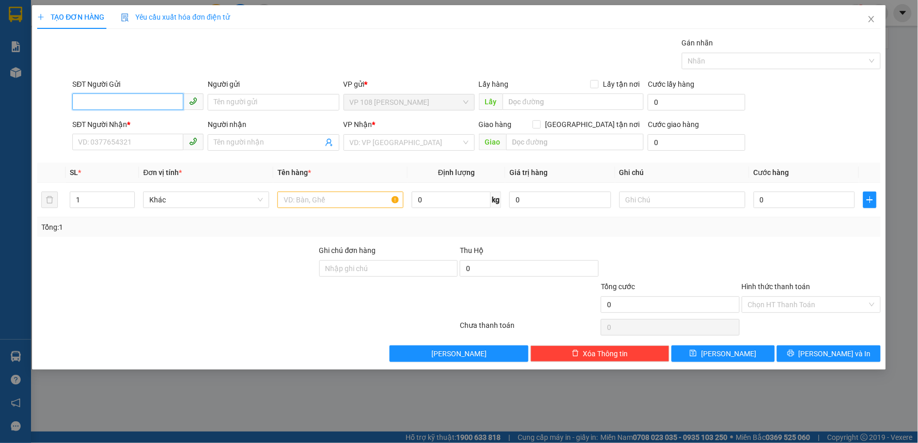
click at [144, 105] on input "SĐT Người Gửi" at bounding box center [127, 102] width 111 height 17
type input "0366867962"
drag, startPoint x: 128, startPoint y: 119, endPoint x: 318, endPoint y: 192, distance: 203.1
click at [128, 118] on div "0366867962 - CHỊ THƯ" at bounding box center [138, 122] width 119 height 11
type input "CHỊ THƯ"
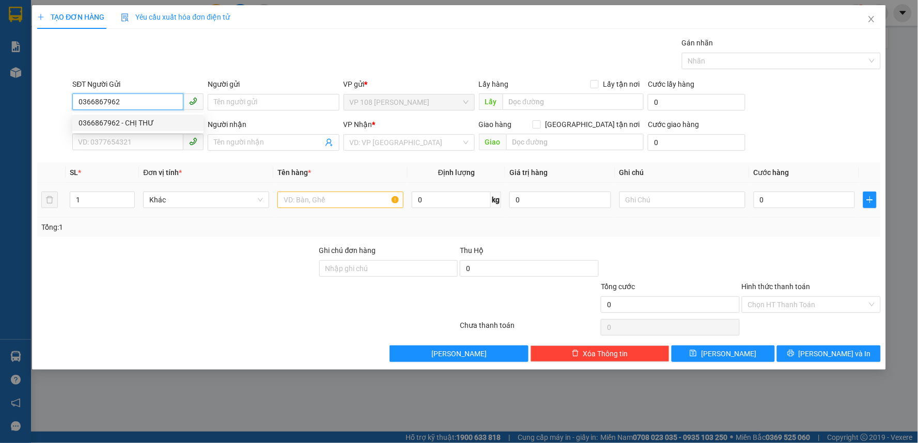
type input "0978242813"
type input "A HOÀN"
type input "VPNVT"
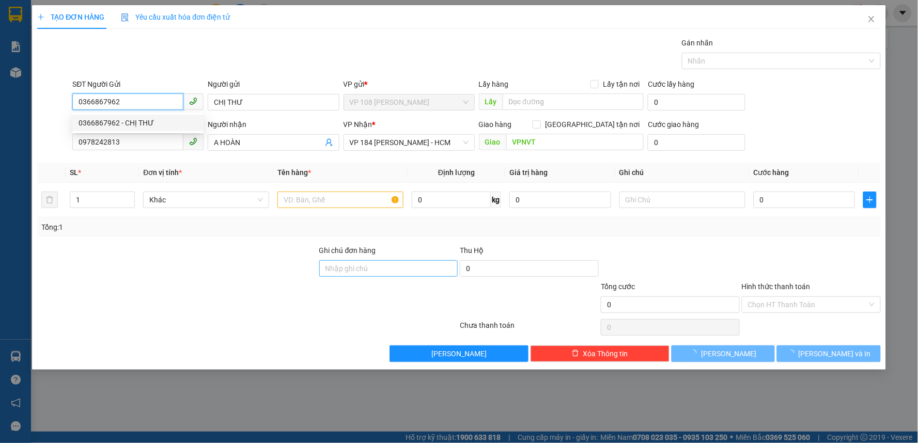
type input "20.000"
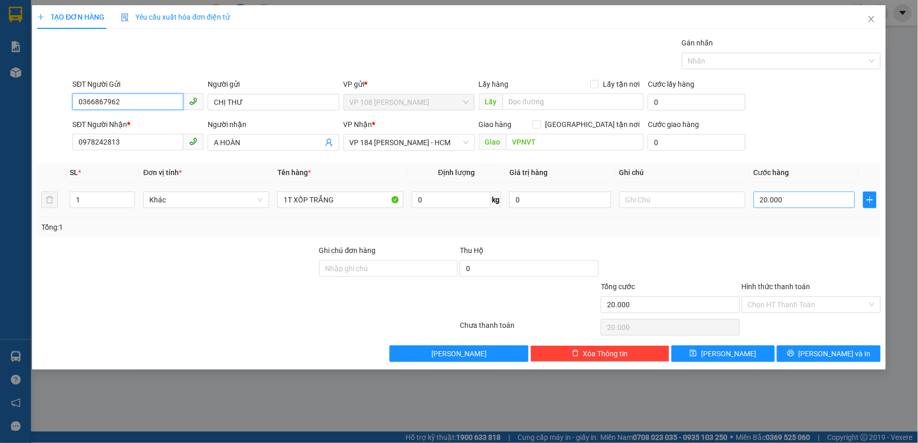
type input "0366867962"
type input "0"
type input "3"
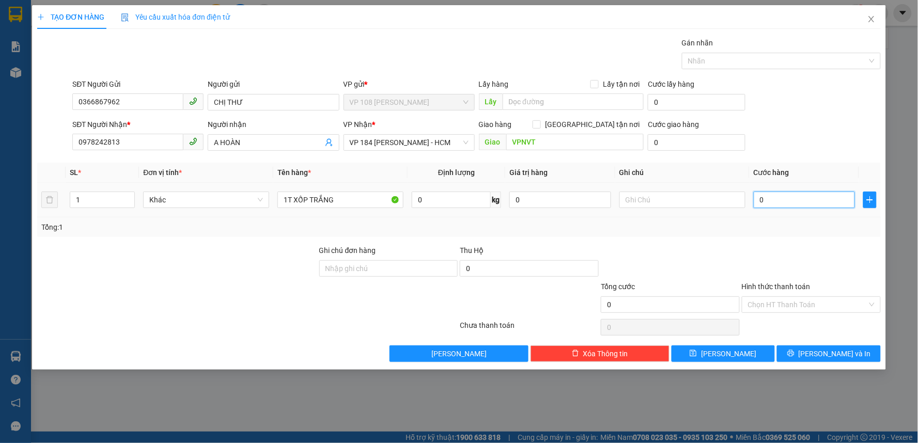
click at [789, 204] on input "0" at bounding box center [805, 200] width 102 height 17
type input "3"
type input "30"
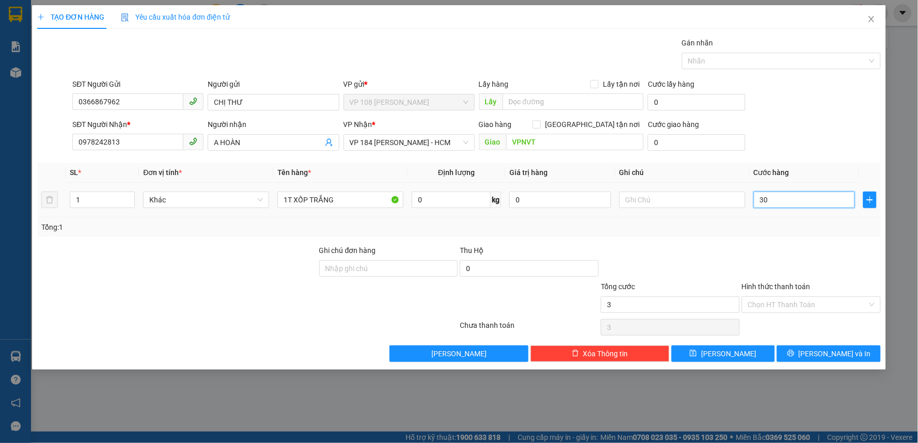
type input "30"
type input "300"
type input "3.000"
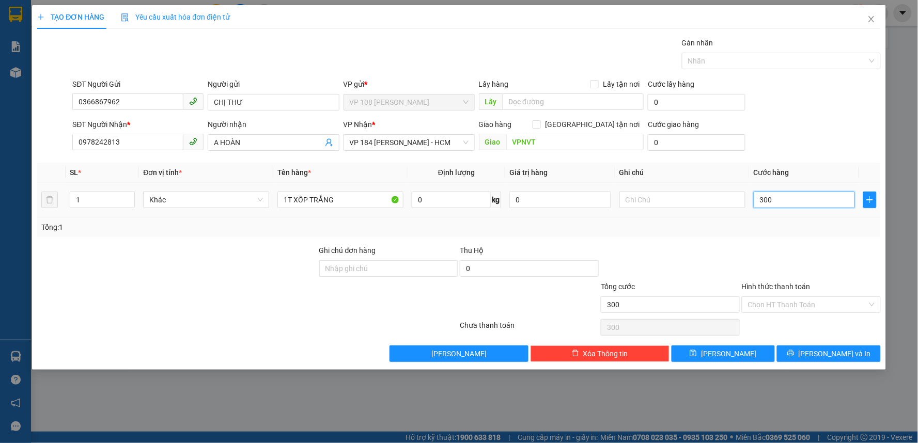
type input "3.000"
type input "30.000"
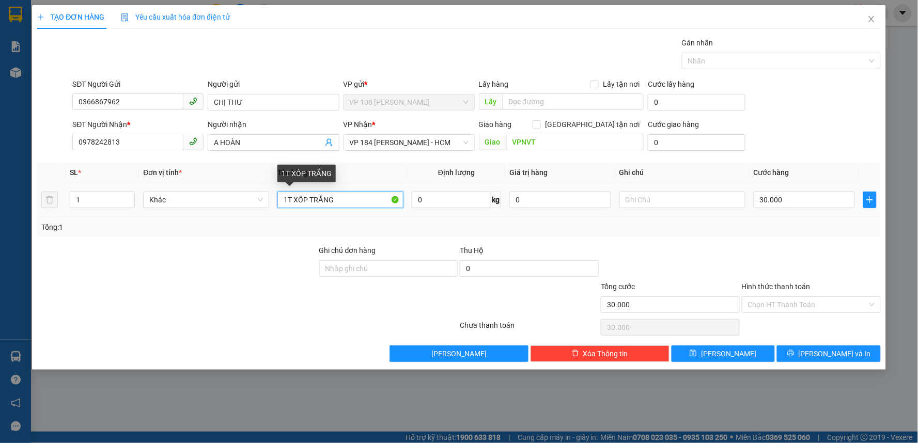
click at [363, 199] on input "1T XỐP TRẮNG" at bounding box center [340, 200] width 126 height 17
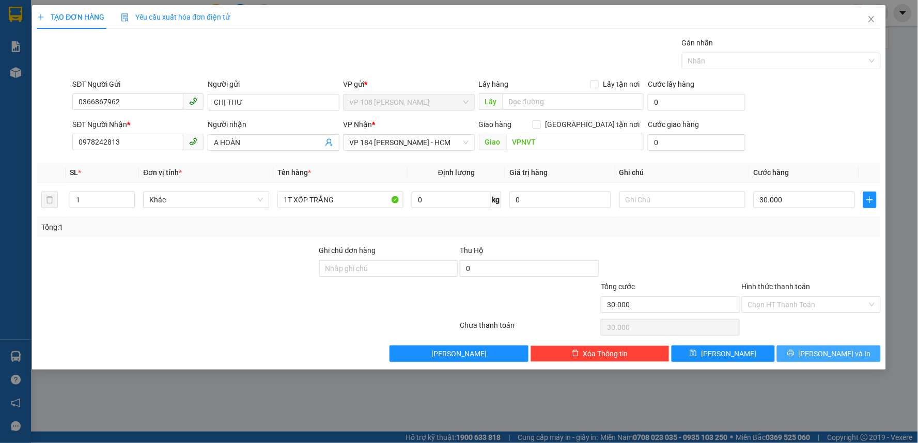
click at [832, 350] on span "[PERSON_NAME] và In" at bounding box center [835, 353] width 72 height 11
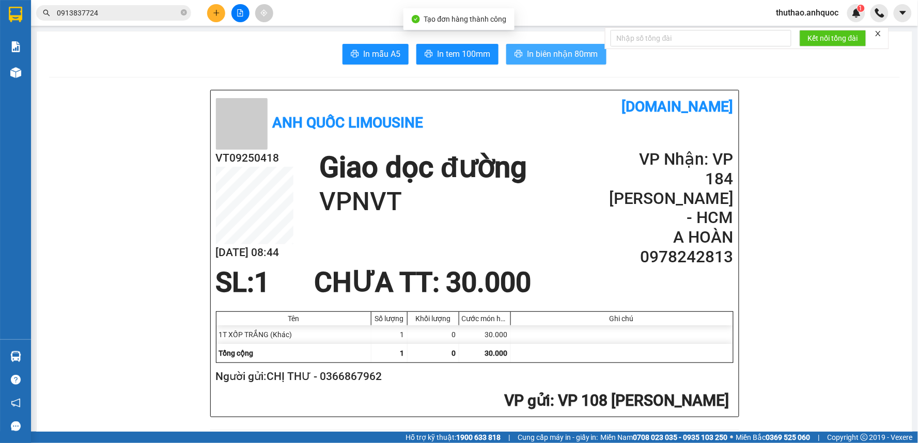
click at [566, 58] on span "In biên nhận 80mm" at bounding box center [562, 54] width 71 height 13
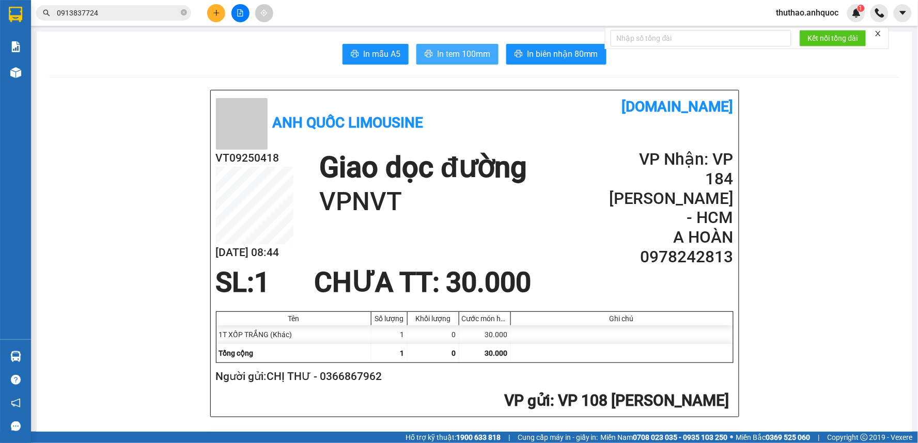
click at [460, 50] on span "In tem 100mm" at bounding box center [463, 54] width 53 height 13
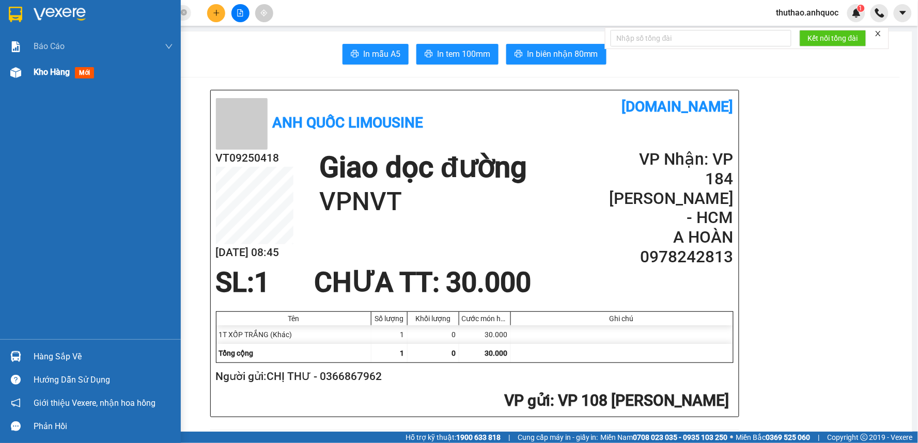
click at [43, 68] on span "Kho hàng" at bounding box center [52, 72] width 36 height 10
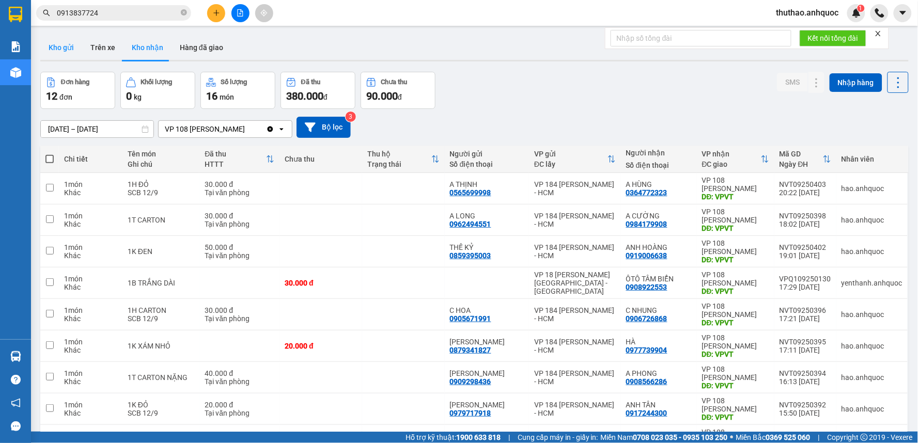
click at [61, 44] on button "Kho gửi" at bounding box center [61, 47] width 42 height 25
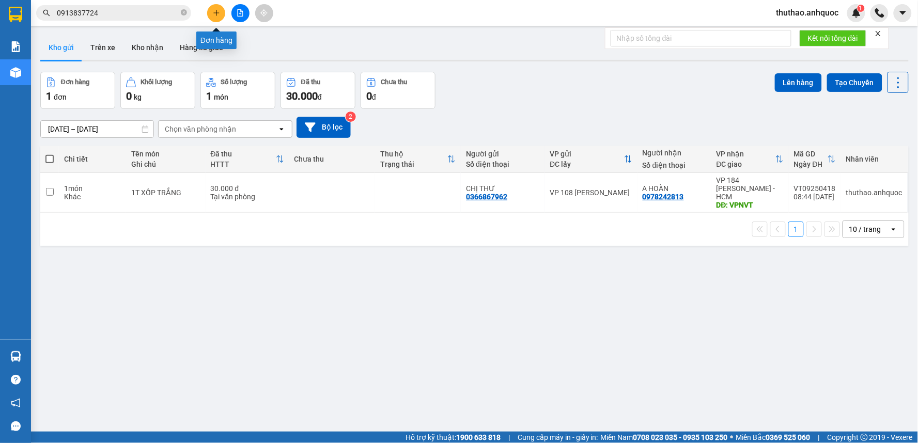
click at [211, 8] on button at bounding box center [216, 13] width 18 height 18
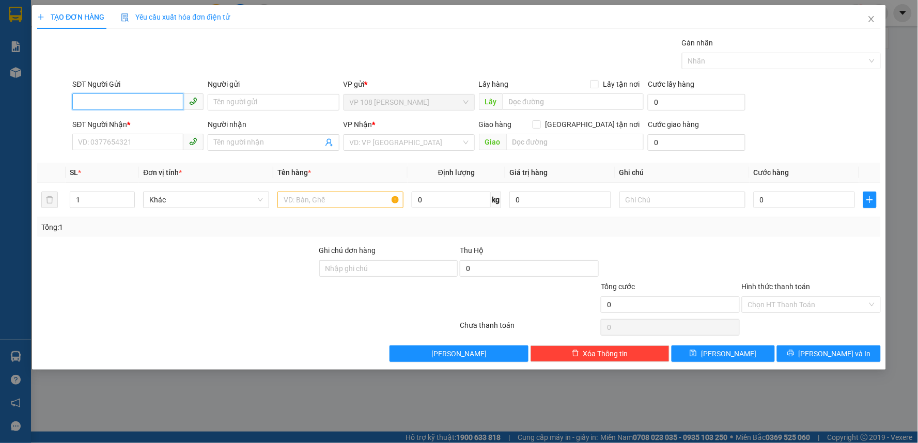
click at [123, 103] on input "SĐT Người Gửi" at bounding box center [127, 102] width 111 height 17
type input "0914721791"
click at [150, 122] on div "0914721791 - CHỊ LÀI" at bounding box center [138, 122] width 119 height 11
type input "CHỊ LÀI"
type input "0799184932"
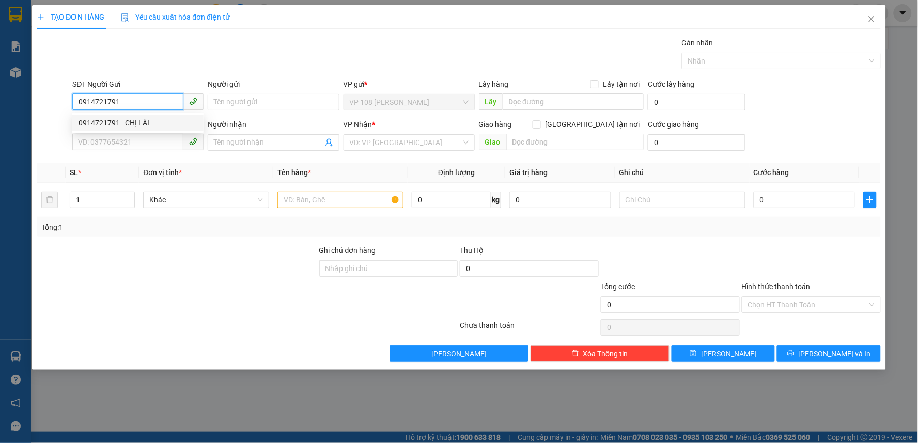
type input "[PERSON_NAME]"
type input "VPNVT"
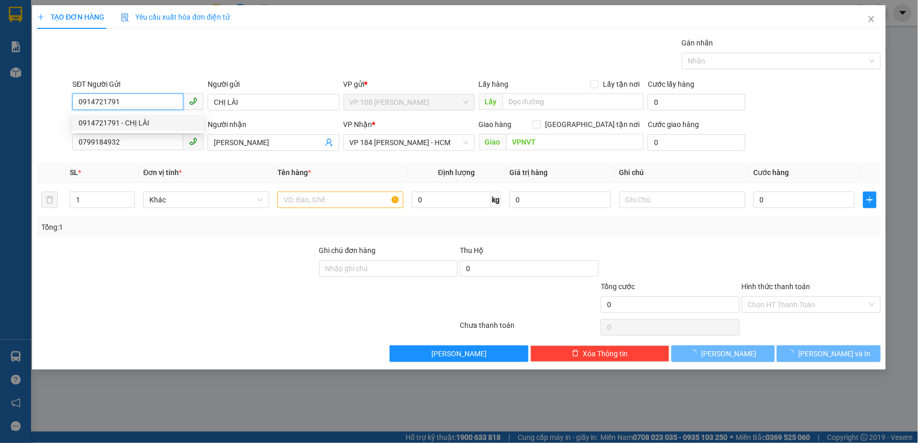
type input "20.000"
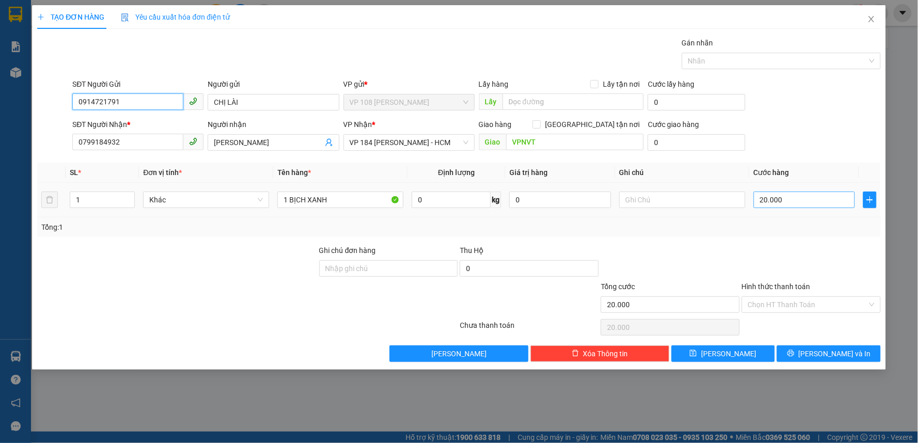
type input "0914721791"
type input "3"
type input "30"
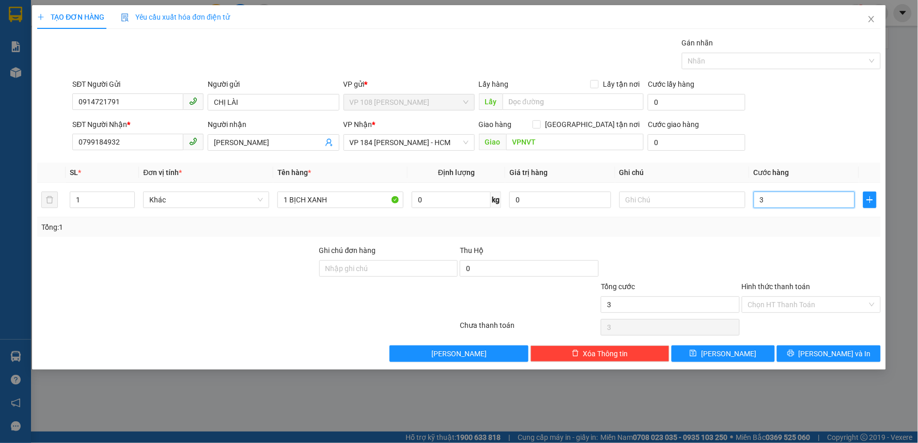
type input "30"
type input "300"
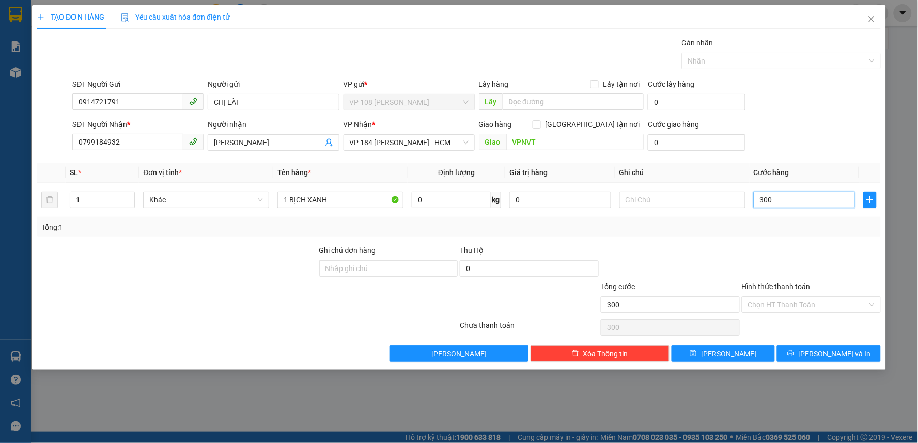
type input "3.000"
type input "30.000"
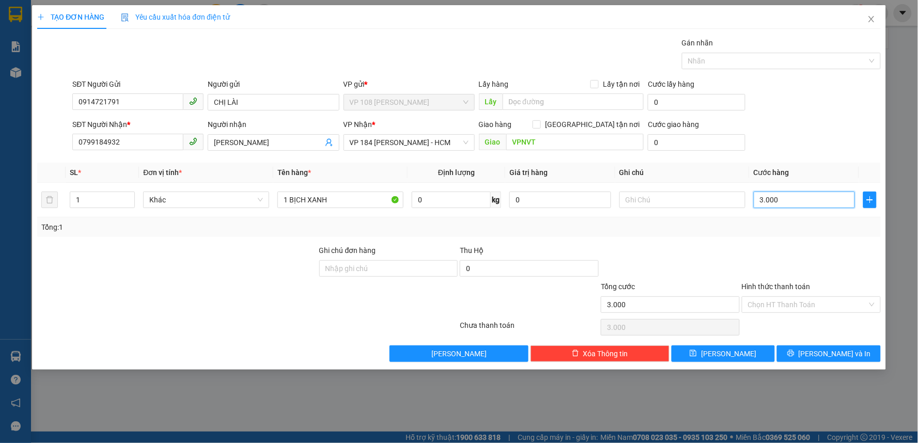
type input "30.000"
drag, startPoint x: 797, startPoint y: 197, endPoint x: 564, endPoint y: 171, distance: 234.5
click at [561, 173] on table "SL * Đơn vị tính * Tên hàng * Định lượng Giá trị hàng Ghi chú Cước hàng 1 Khác …" at bounding box center [459, 190] width 844 height 55
type input "2"
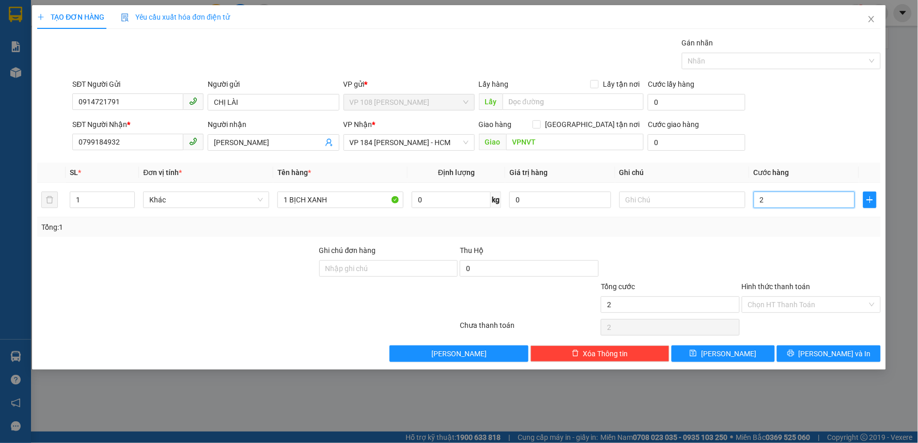
type input "20"
type input "200"
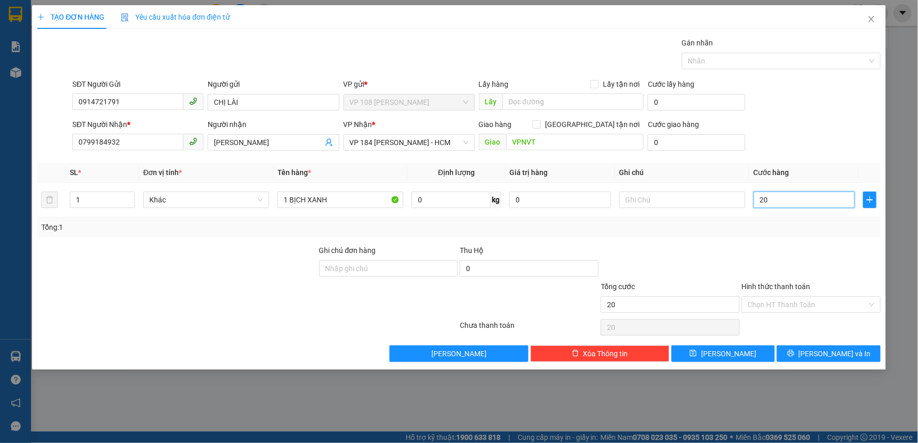
type input "200"
type input "2.000"
type input "20.000"
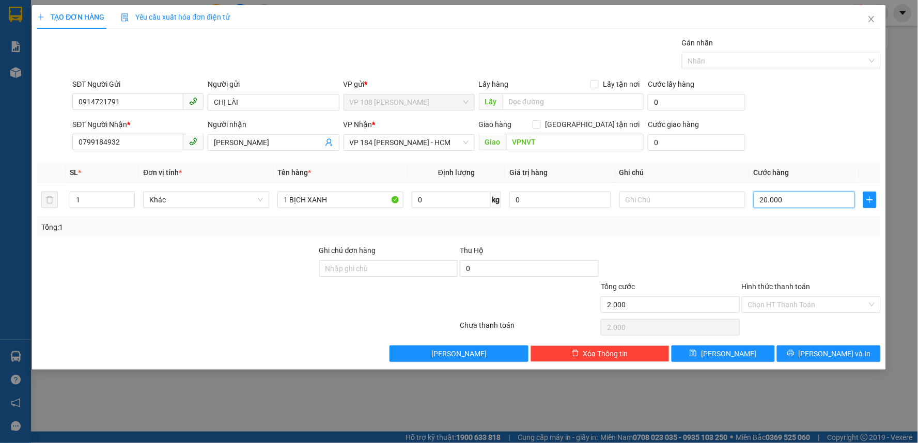
type input "20.000"
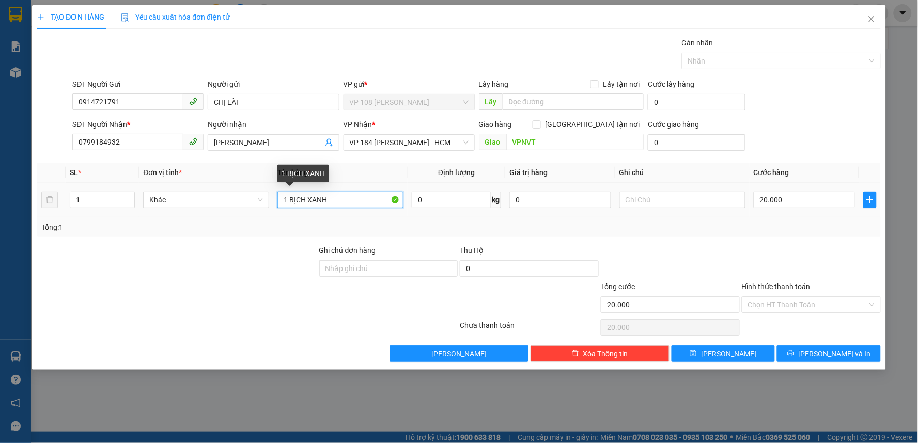
click at [347, 202] on input "1 BỊCH XANH" at bounding box center [340, 200] width 126 height 17
type input "1 BỊCH XANH LÁ"
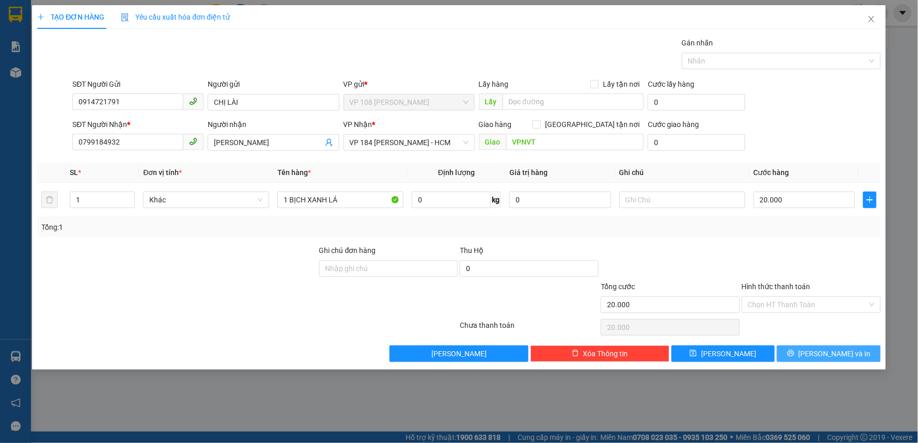
click at [836, 355] on span "[PERSON_NAME] và In" at bounding box center [835, 353] width 72 height 11
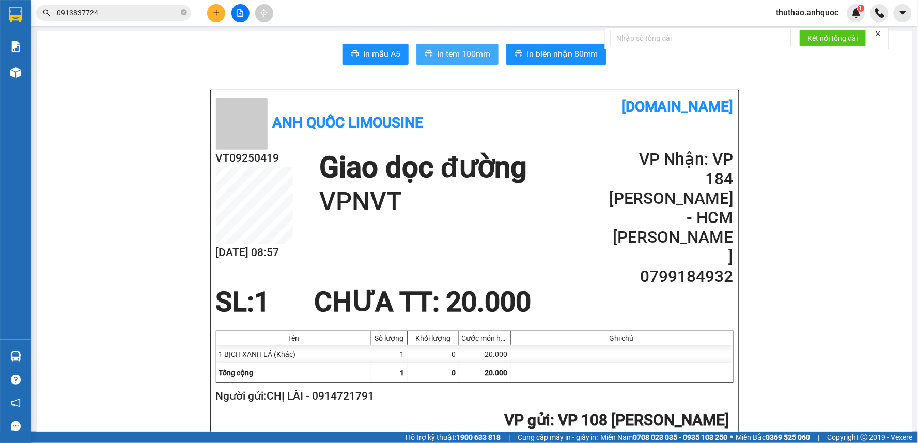
click at [450, 52] on span "In tem 100mm" at bounding box center [463, 54] width 53 height 13
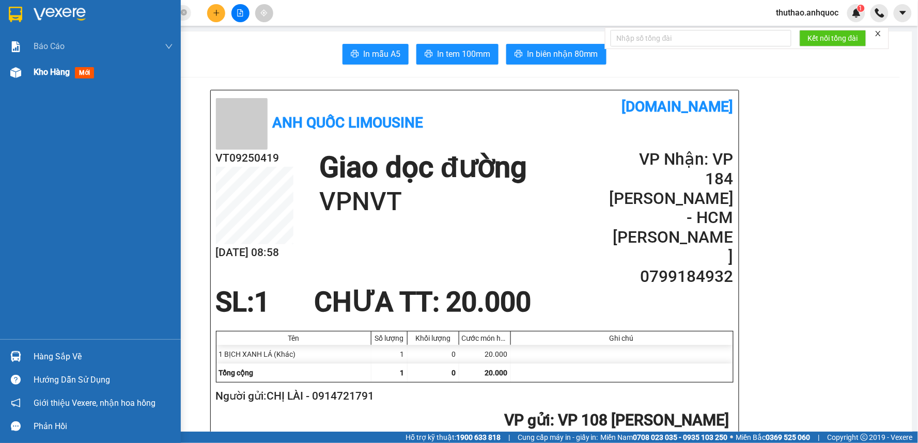
click at [53, 68] on span "Kho hàng" at bounding box center [52, 72] width 36 height 10
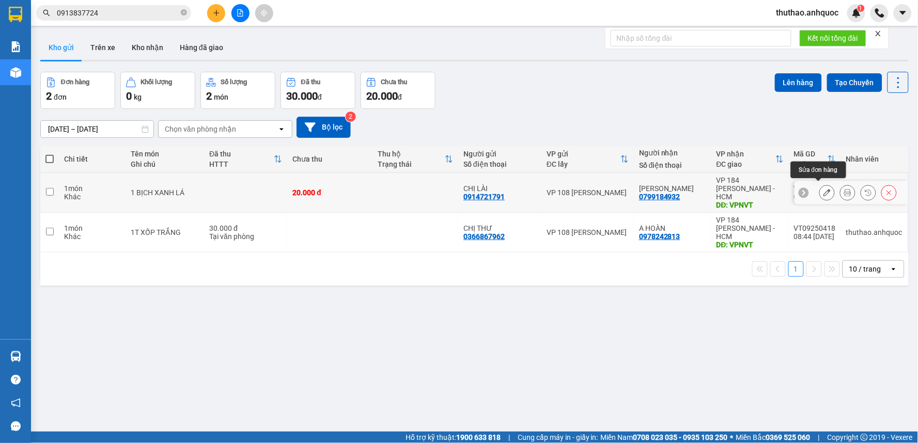
click at [824, 189] on icon at bounding box center [827, 192] width 7 height 7
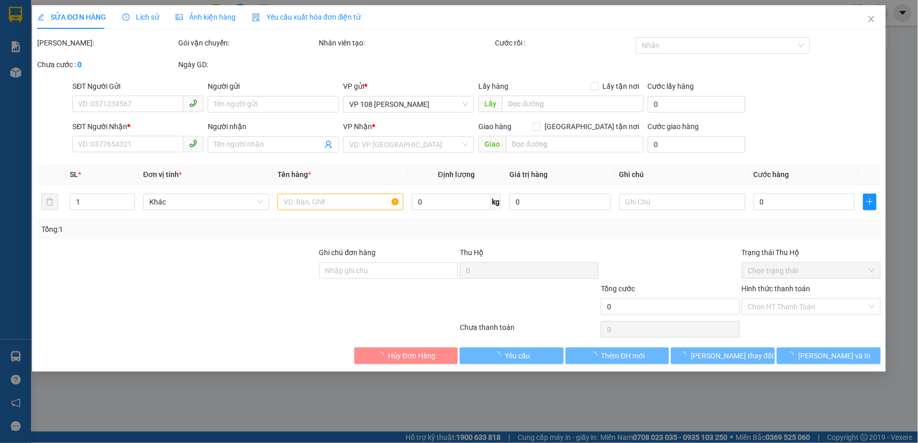
type input "0914721791"
type input "CHỊ LÀI"
type input "0799184932"
type input "[PERSON_NAME]"
type input "VPNVT"
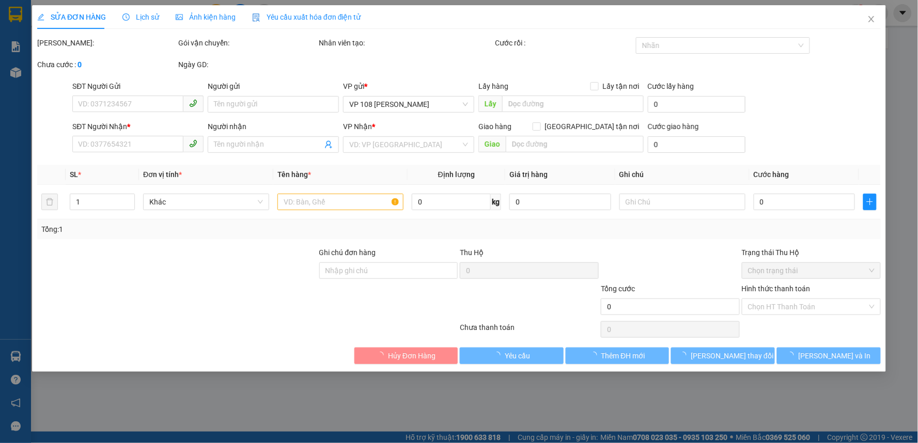
type input "20.000"
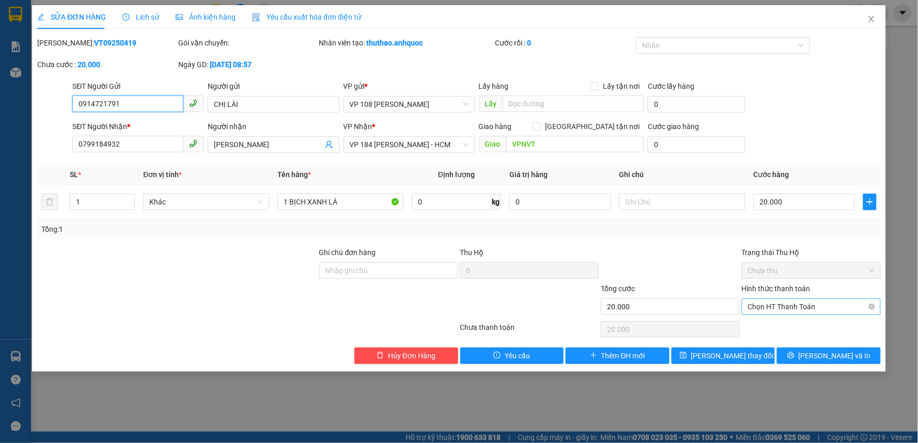
click at [802, 309] on span "Chọn HT Thanh Toán" at bounding box center [811, 306] width 127 height 15
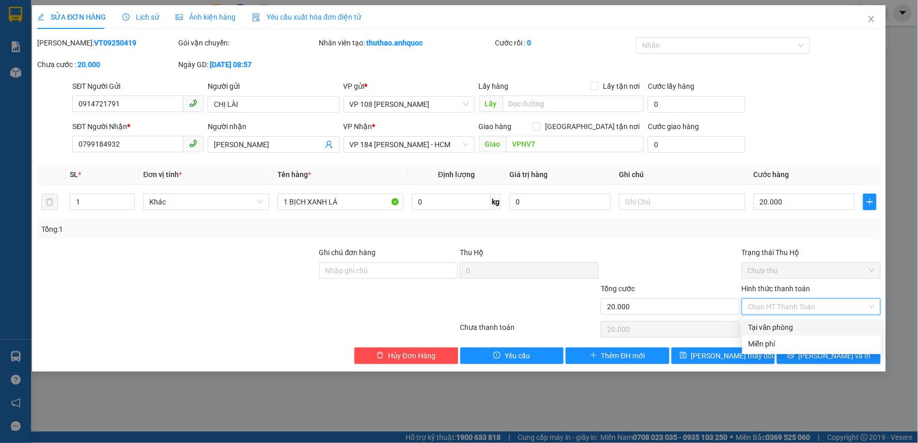
click at [785, 328] on div "Tại văn phòng" at bounding box center [812, 327] width 127 height 11
type input "0"
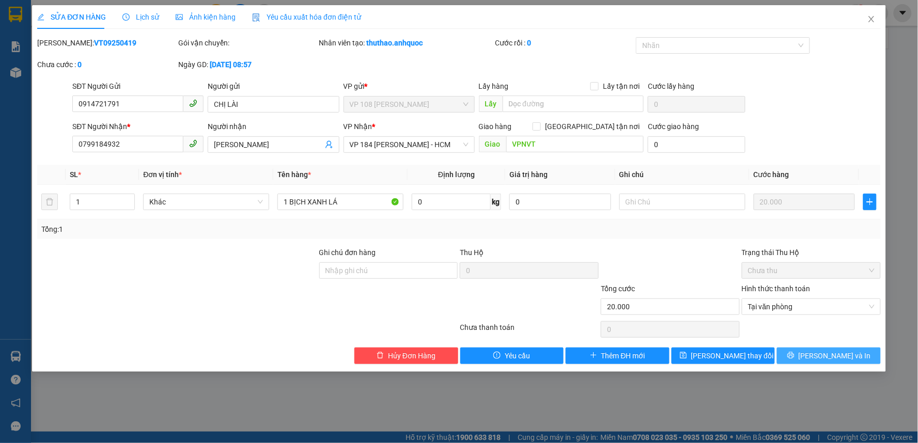
click at [794, 356] on icon "printer" at bounding box center [790, 355] width 7 height 7
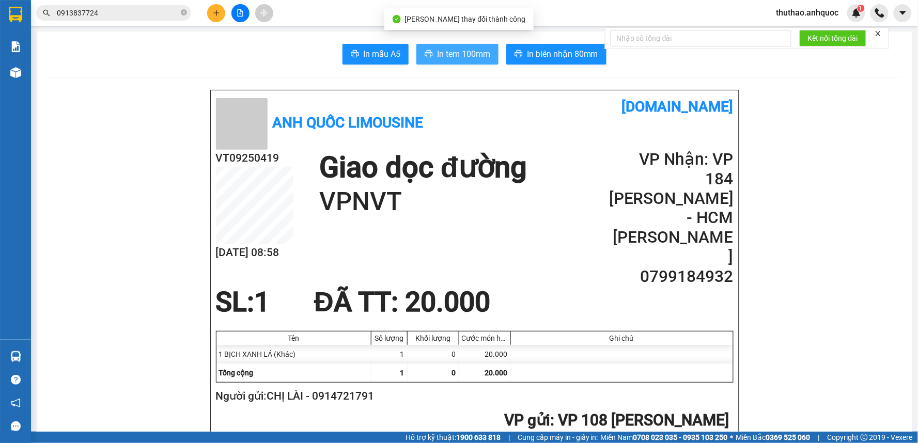
click at [457, 52] on span "In tem 100mm" at bounding box center [463, 54] width 53 height 13
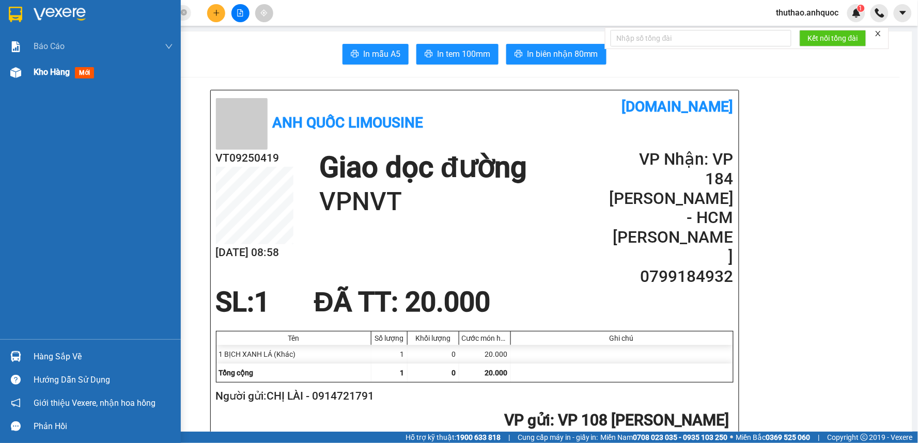
click at [46, 68] on span "Kho hàng" at bounding box center [52, 72] width 36 height 10
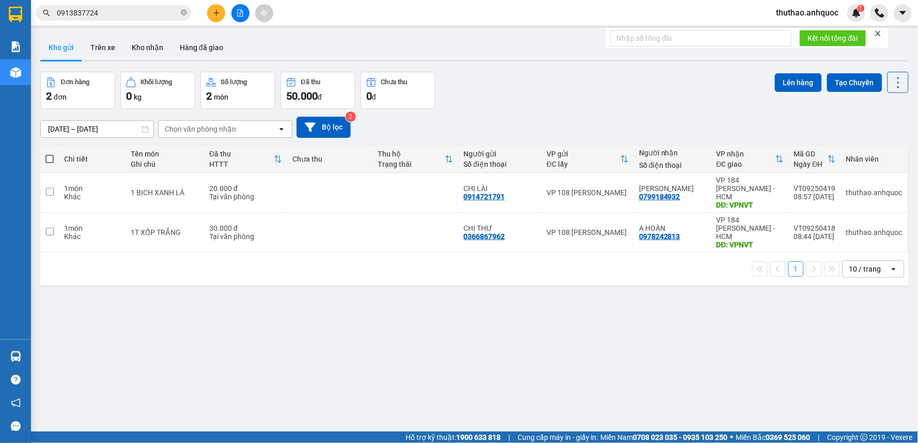
click at [216, 9] on icon "plus" at bounding box center [216, 12] width 7 height 7
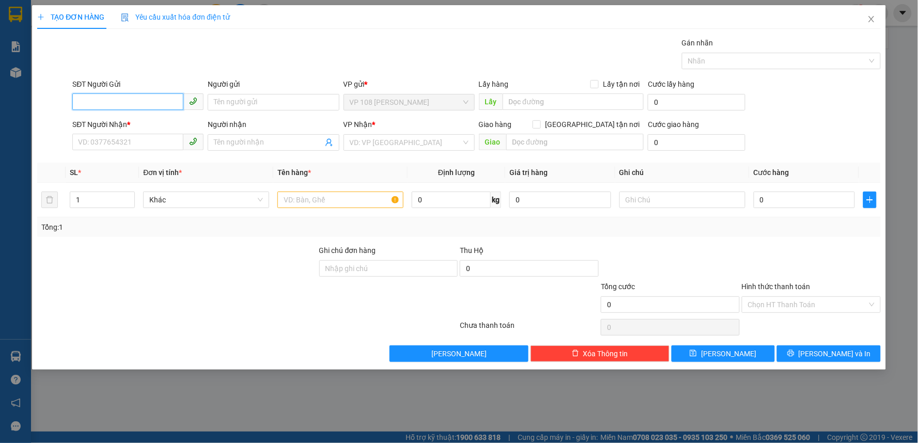
click at [137, 99] on input "SĐT Người Gửi" at bounding box center [127, 102] width 111 height 17
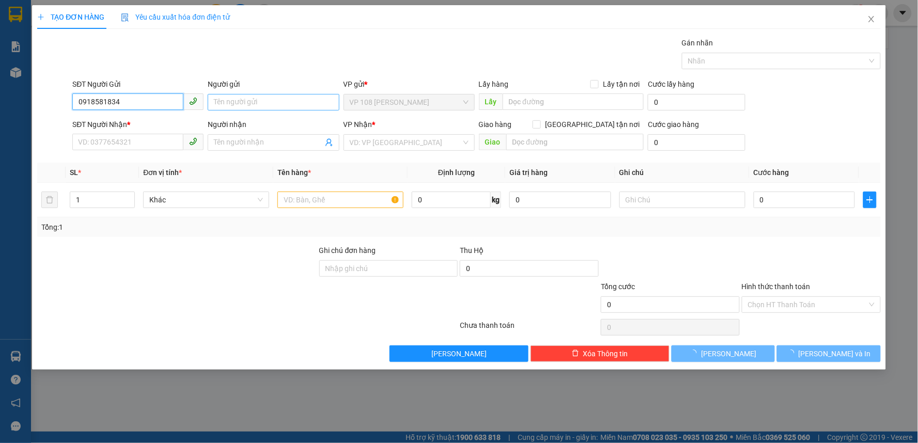
type input "0918581834"
click at [251, 102] on input "Người gửi" at bounding box center [273, 102] width 131 height 17
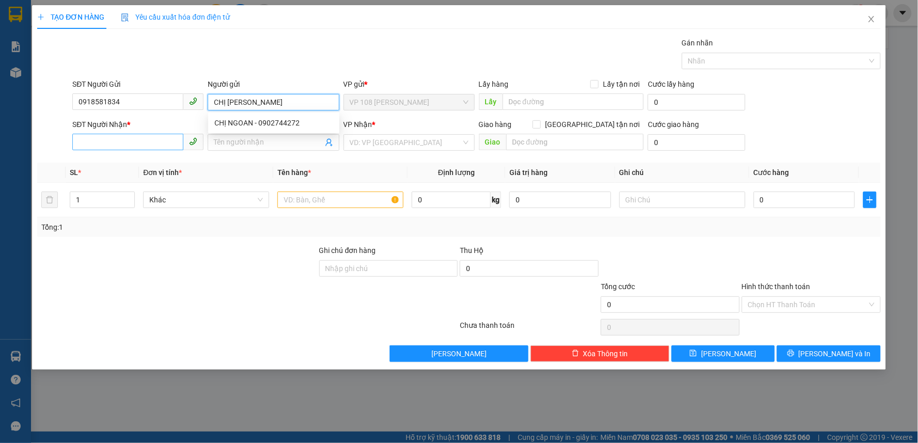
type input "CHỊ [PERSON_NAME]"
click at [138, 145] on input "SĐT Người Nhận *" at bounding box center [127, 142] width 111 height 17
type input "0867826574"
click at [249, 148] on input "Người nhận" at bounding box center [268, 142] width 108 height 11
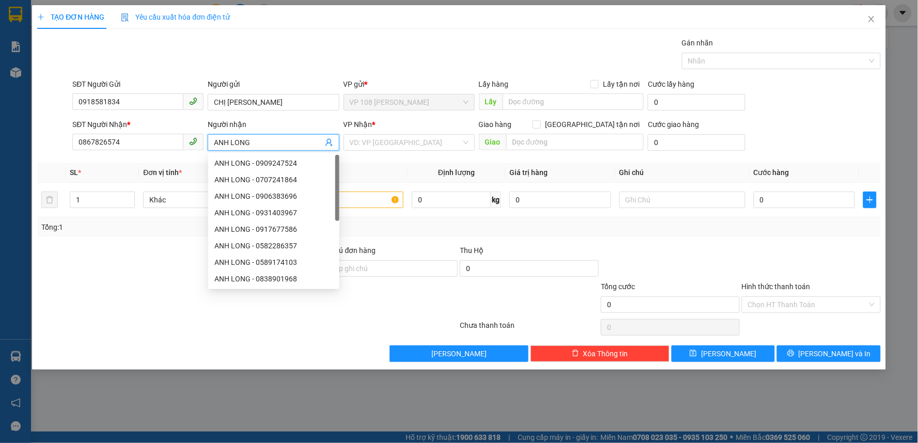
type input "ANH LONG"
click at [563, 162] on div "Transit Pickup Surcharge Ids Transit Deliver Surcharge Ids Transit Deliver Surc…" at bounding box center [459, 199] width 844 height 325
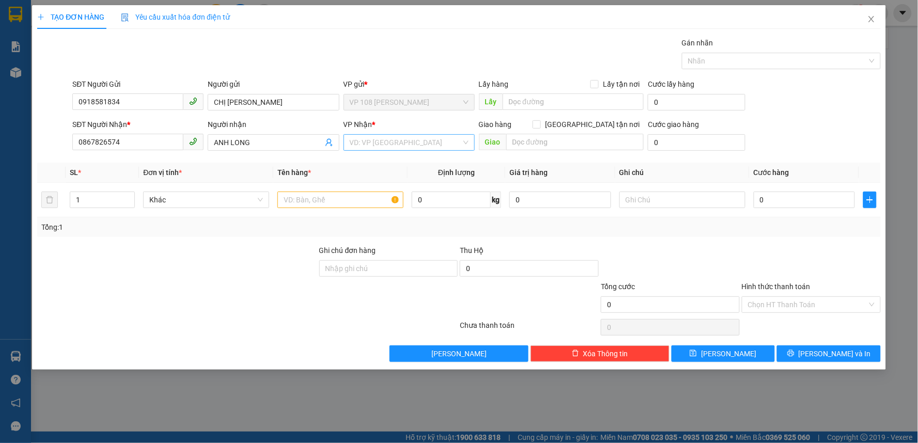
click at [467, 145] on div "VD: VP [GEOGRAPHIC_DATA]" at bounding box center [409, 142] width 131 height 17
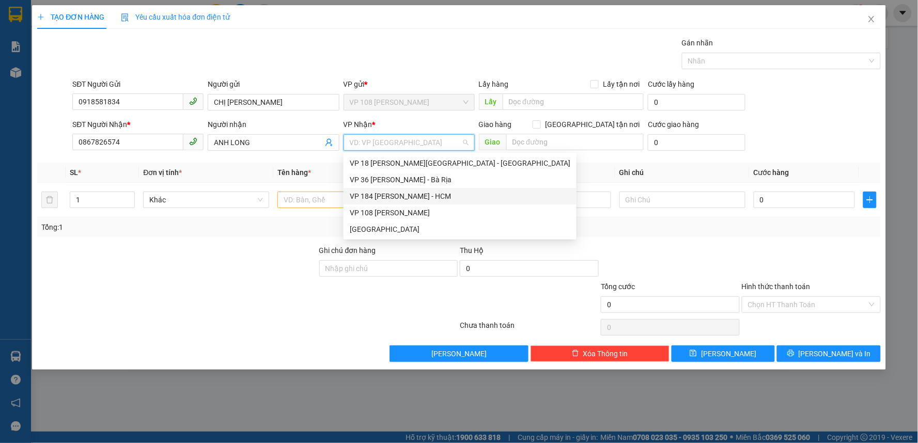
drag, startPoint x: 393, startPoint y: 192, endPoint x: 400, endPoint y: 189, distance: 7.6
click at [393, 193] on div "VP 184 [PERSON_NAME] - HCM" at bounding box center [460, 196] width 221 height 11
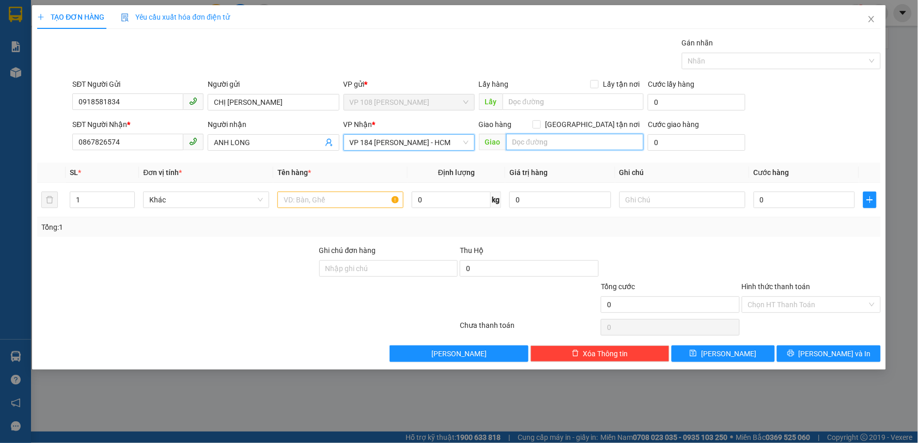
click at [536, 140] on input "text" at bounding box center [575, 142] width 138 height 17
type input "VPNVT"
click at [307, 201] on input "text" at bounding box center [340, 200] width 126 height 17
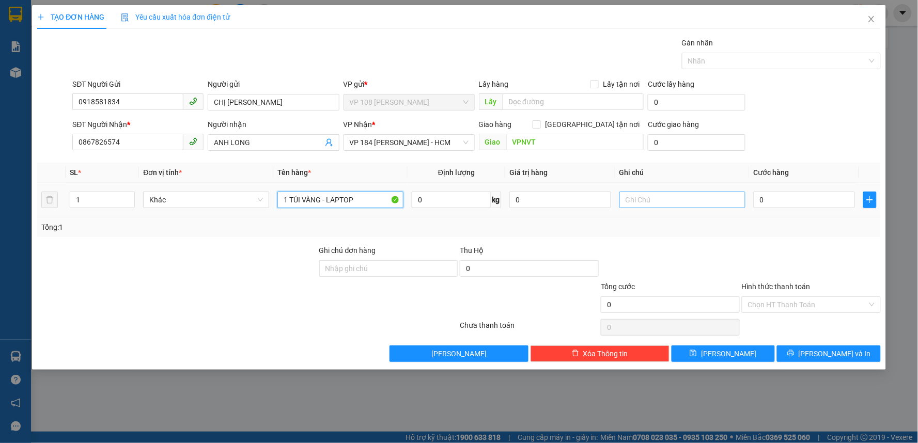
type input "1 TÚI VÀNG - LAPTOP"
click at [643, 194] on input "text" at bounding box center [682, 200] width 126 height 17
type input "NHẸ TAY, DỄ VỠ"
click at [776, 197] on input "0" at bounding box center [805, 200] width 102 height 17
type input "5"
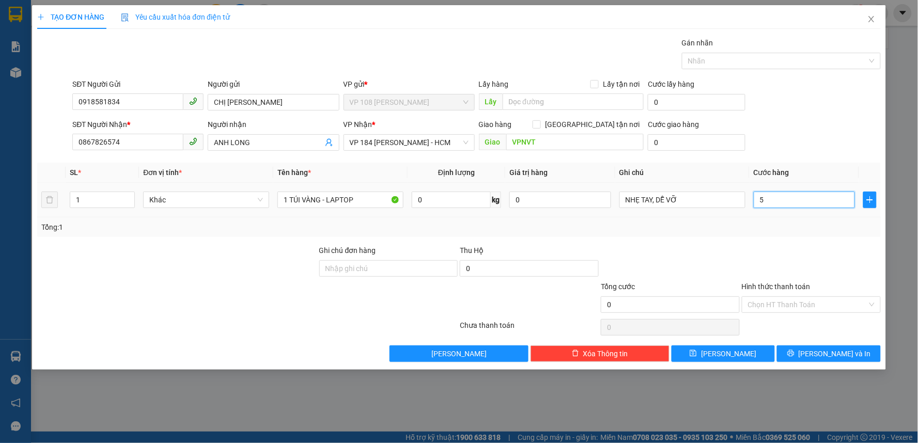
type input "5"
type input "50"
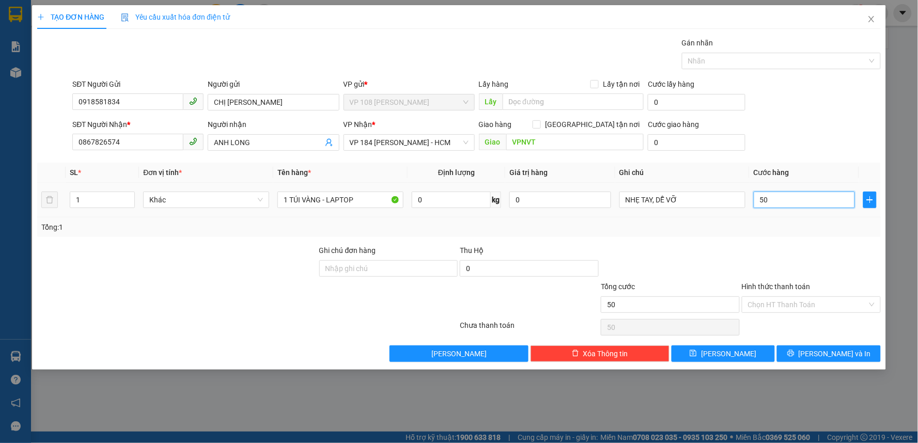
type input "500"
type input "5.000"
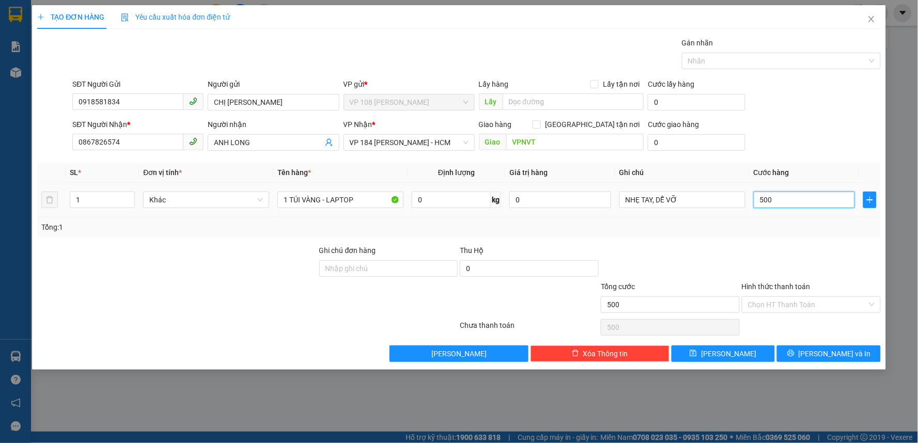
type input "5.000"
type input "50.000"
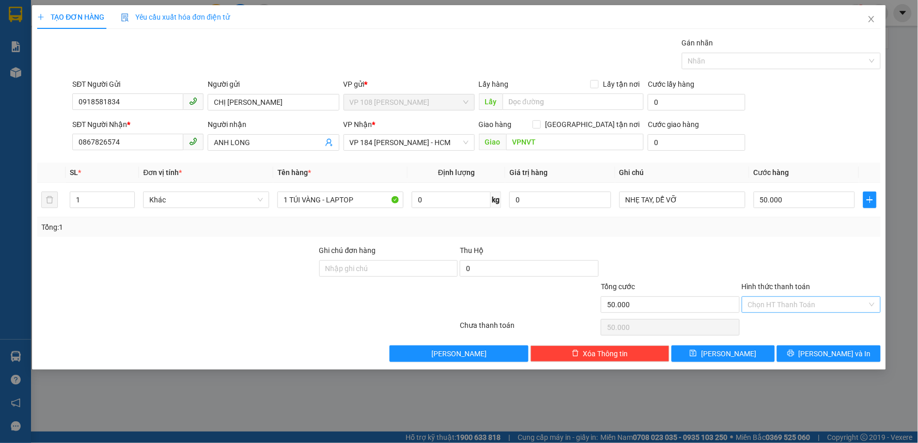
click at [788, 310] on input "Hình thức thanh toán" at bounding box center [807, 304] width 119 height 15
click at [776, 323] on div "Tại văn phòng" at bounding box center [812, 325] width 127 height 11
type input "0"
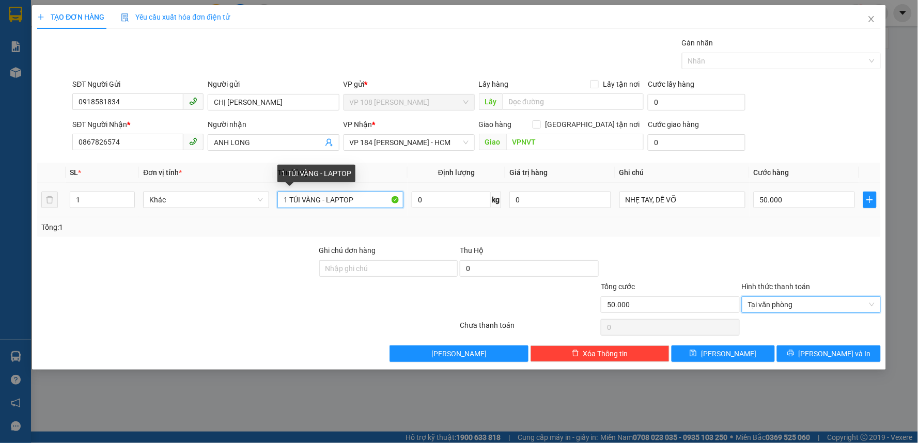
click at [300, 198] on input "1 TÚI VÀNG - LAPTOP" at bounding box center [340, 200] width 126 height 17
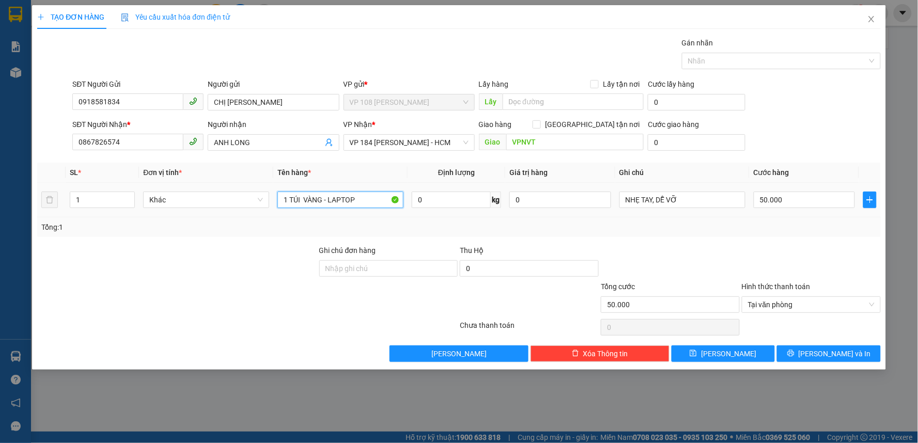
type input "1 TÚI VÀNG - LAPTOP"
click at [839, 352] on span "[PERSON_NAME] và In" at bounding box center [835, 353] width 72 height 11
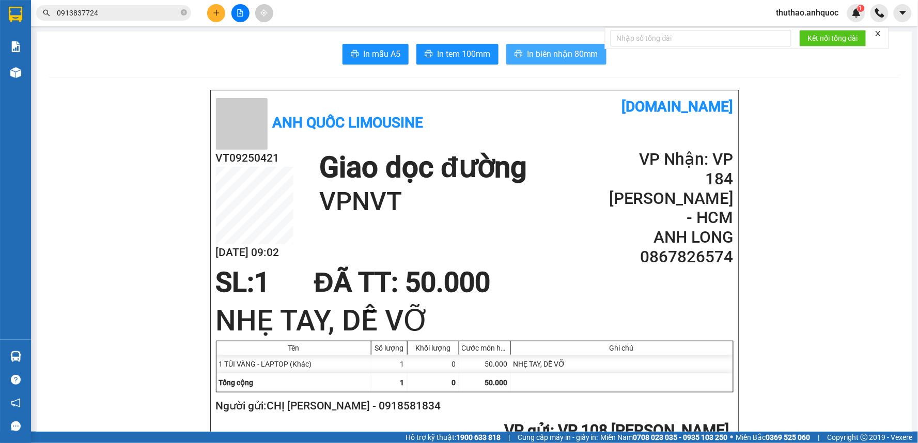
click at [551, 56] on span "In biên nhận 80mm" at bounding box center [562, 54] width 71 height 13
click at [471, 54] on span "In tem 100mm" at bounding box center [463, 54] width 53 height 13
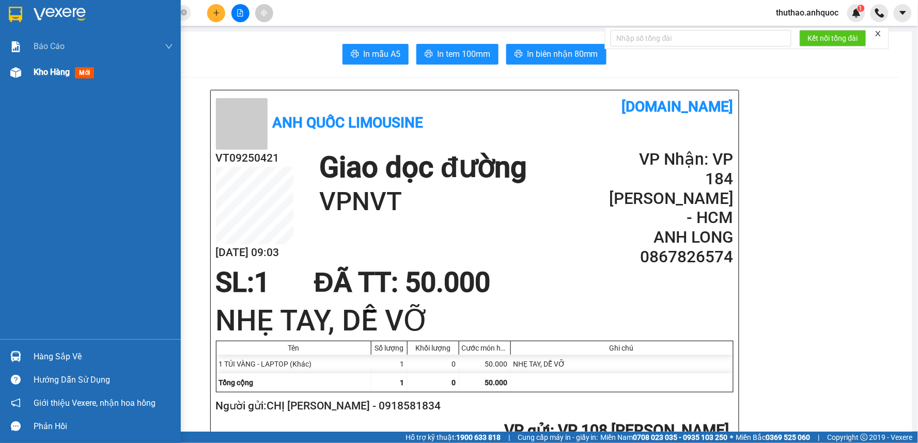
click at [61, 68] on span "Kho hàng" at bounding box center [52, 72] width 36 height 10
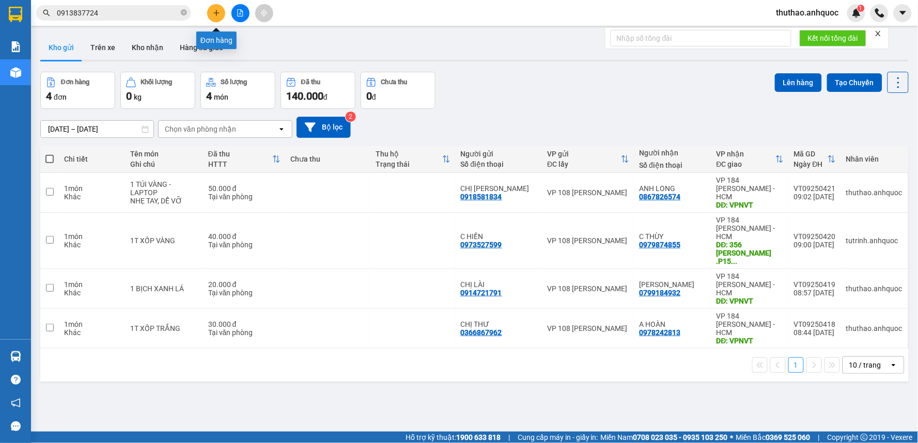
click at [213, 10] on icon "plus" at bounding box center [216, 12] width 7 height 7
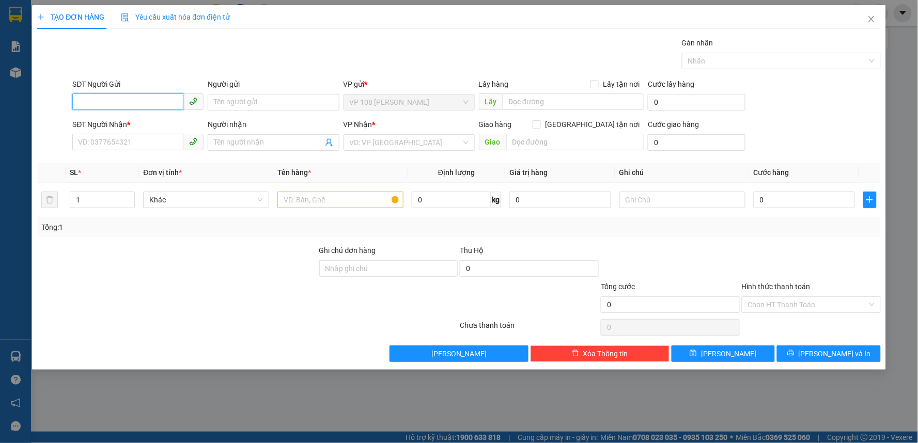
click at [136, 99] on input "SĐT Người Gửi" at bounding box center [127, 102] width 111 height 17
click at [874, 20] on icon "close" at bounding box center [871, 19] width 8 height 8
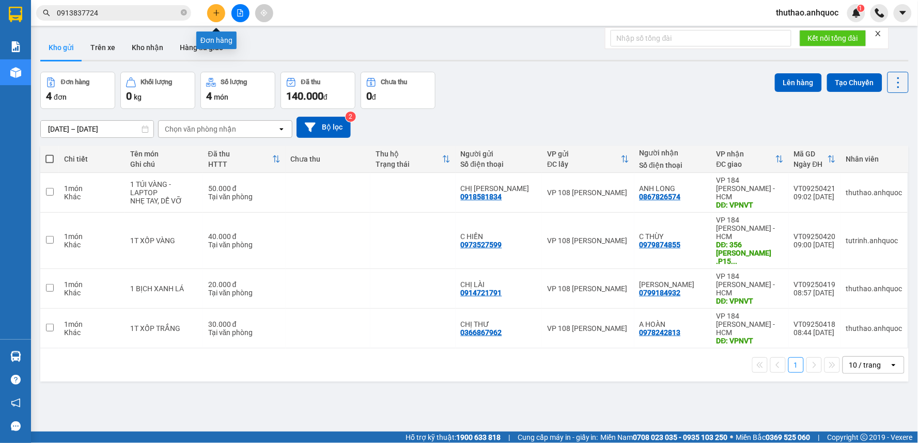
click at [220, 12] on button at bounding box center [216, 13] width 18 height 18
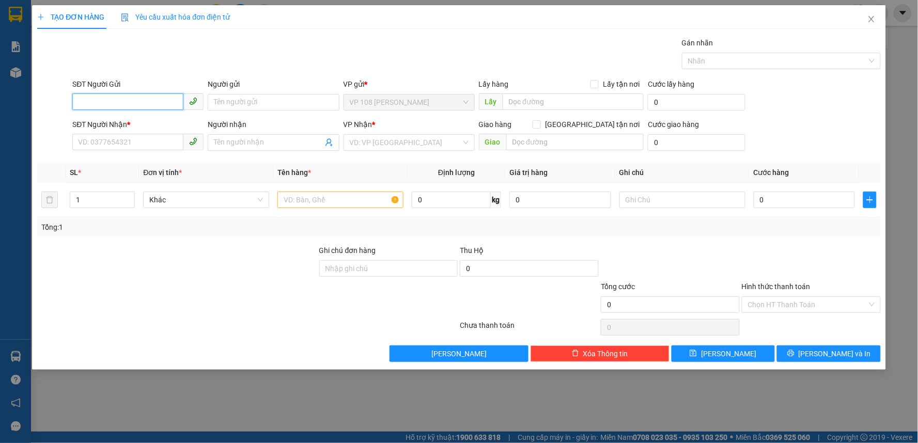
click at [105, 95] on input "SĐT Người Gửi" at bounding box center [127, 102] width 111 height 17
click at [873, 19] on icon "close" at bounding box center [871, 19] width 8 height 8
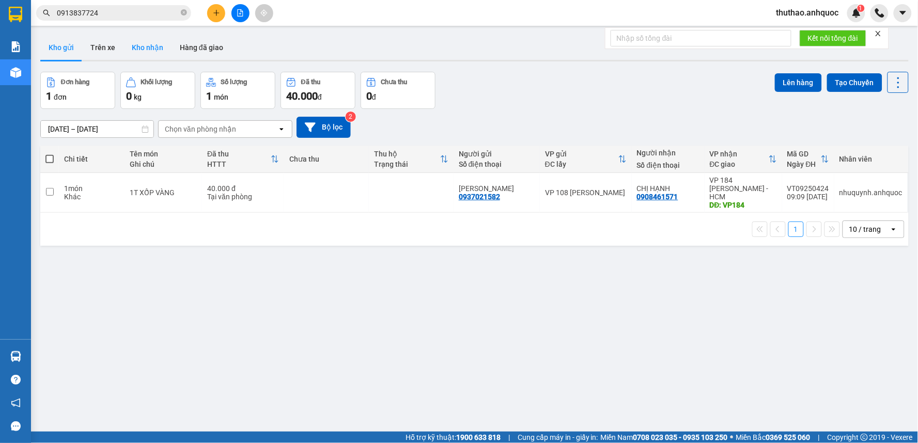
click at [134, 44] on button "Kho nhận" at bounding box center [147, 47] width 48 height 25
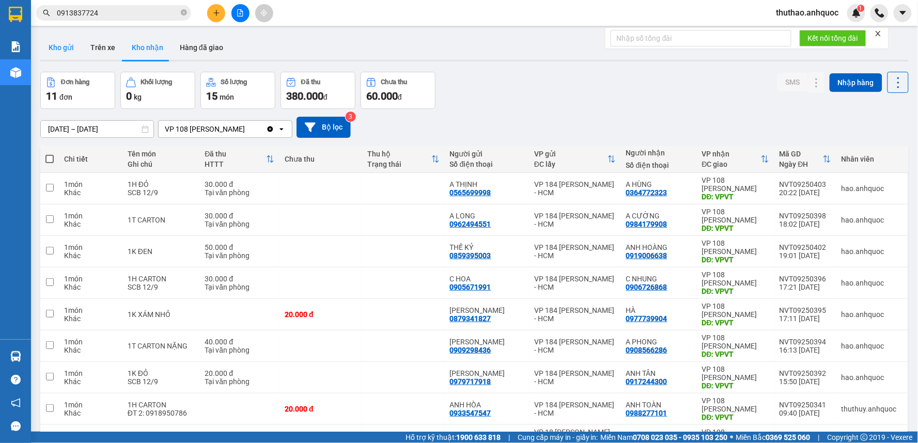
click at [59, 47] on button "Kho gửi" at bounding box center [61, 47] width 42 height 25
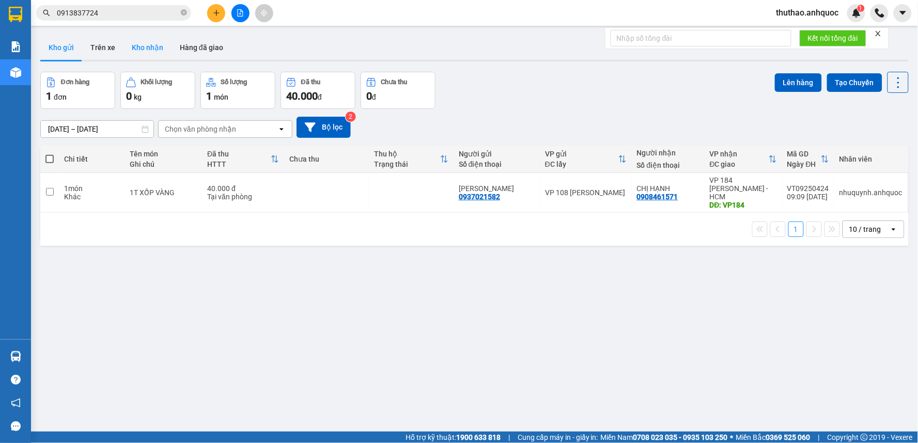
click at [150, 47] on button "Kho nhận" at bounding box center [147, 47] width 48 height 25
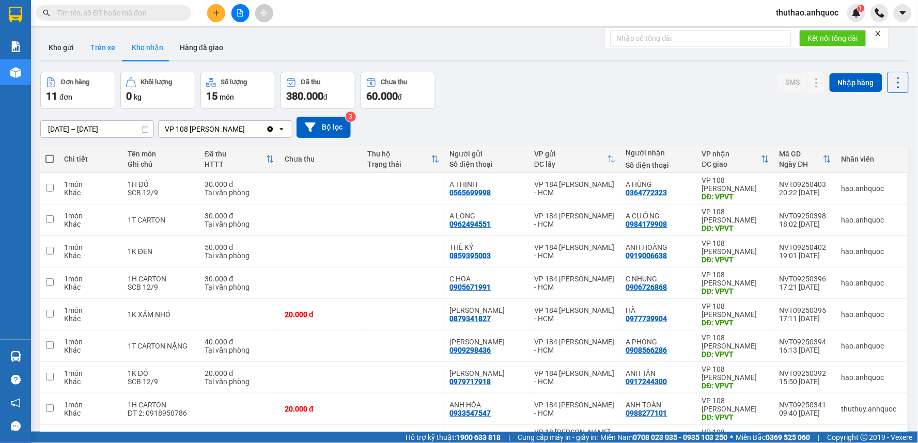
click at [103, 44] on button "Trên xe" at bounding box center [102, 47] width 41 height 25
type input "[DATE] – [DATE]"
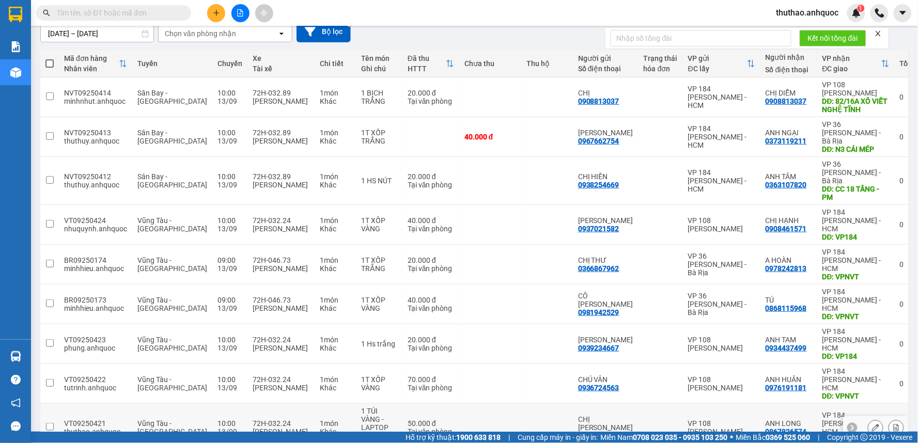
scroll to position [141, 0]
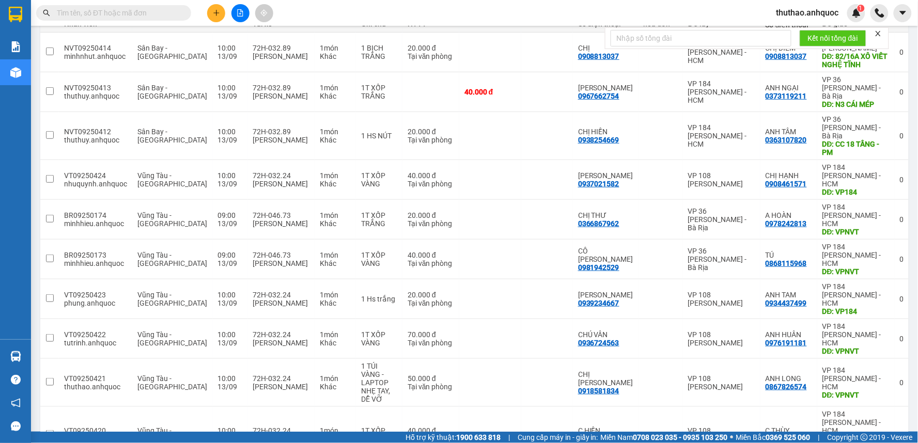
click at [858, 343] on span "50 / trang" at bounding box center [859, 347] width 33 height 10
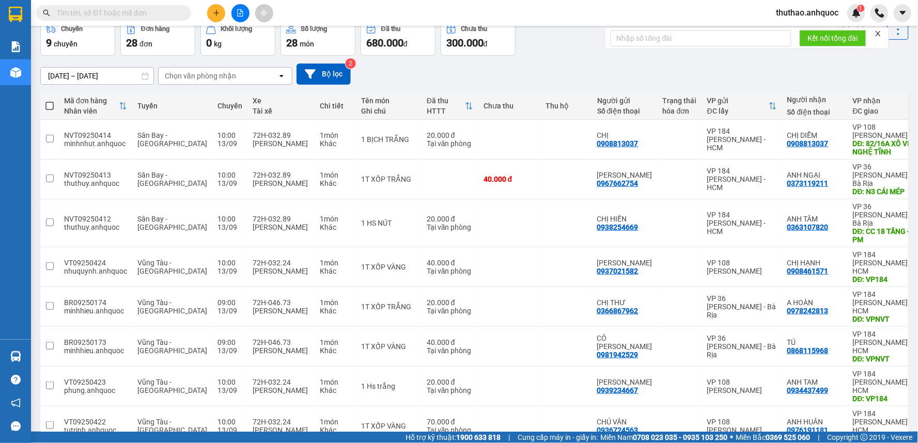
scroll to position [0, 0]
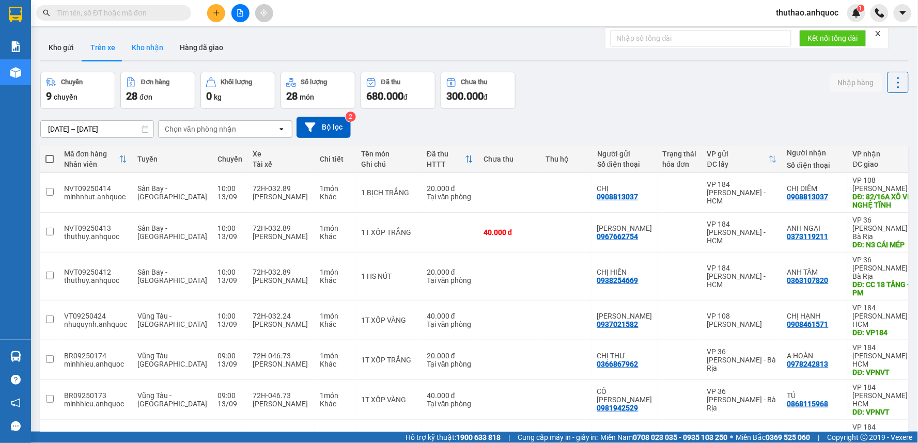
drag, startPoint x: 144, startPoint y: 49, endPoint x: 153, endPoint y: 45, distance: 10.5
click at [143, 49] on button "Kho nhận" at bounding box center [147, 47] width 48 height 25
type input "[DATE] – [DATE]"
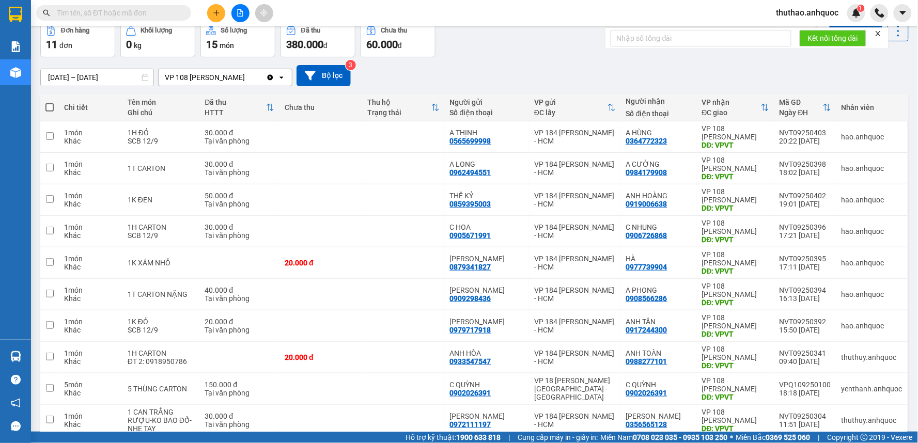
scroll to position [131, 0]
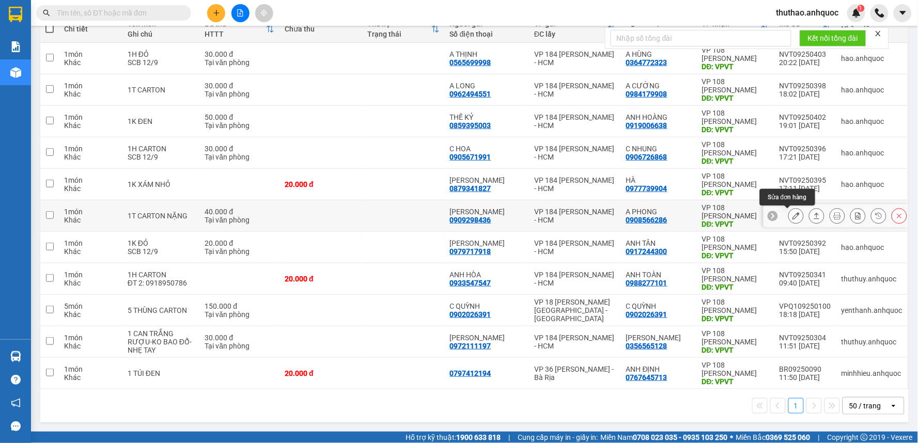
drag, startPoint x: 786, startPoint y: 213, endPoint x: 782, endPoint y: 200, distance: 13.2
click at [782, 200] on div "ver 1.8.143 Kho gửi Trên xe Kho nhận Hàng đã giao Đơn hàng 11 đơn Khối lượng 0 …" at bounding box center [474, 164] width 877 height 526
click at [793, 213] on icon at bounding box center [796, 215] width 7 height 7
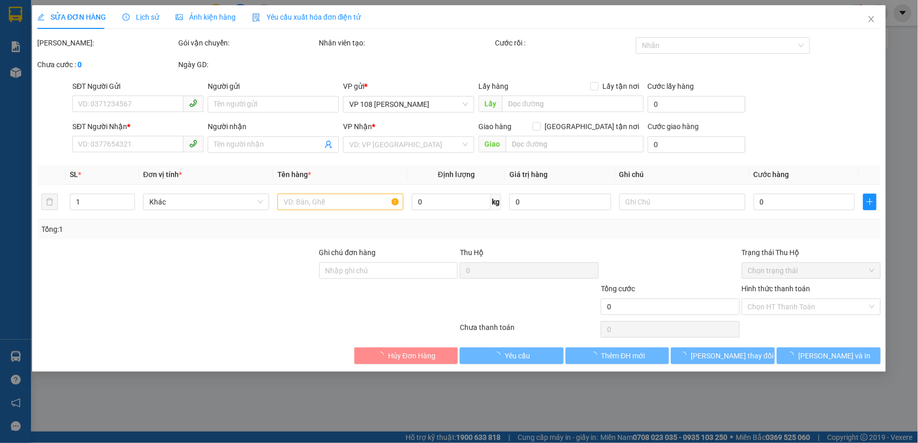
type input "0909298436"
type input "[PERSON_NAME]"
type input "0908566286"
type input "A PHONG"
type input "VPVT"
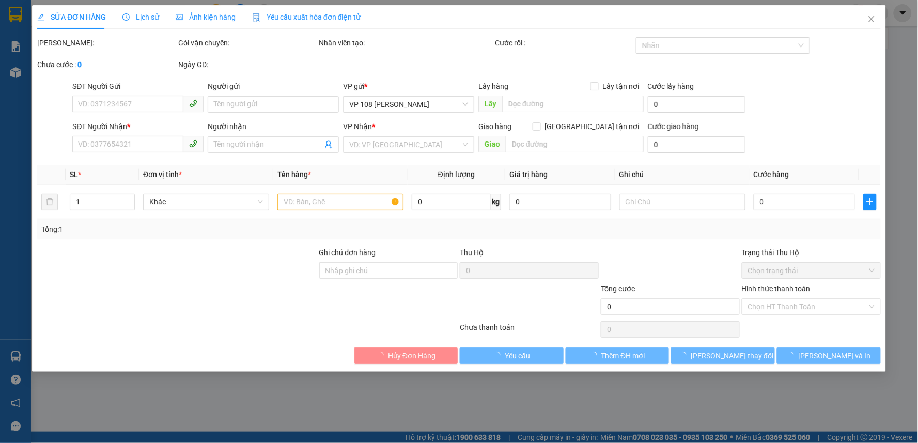
type input "TM 12/9 VP184 HẢO"
type input "40.000"
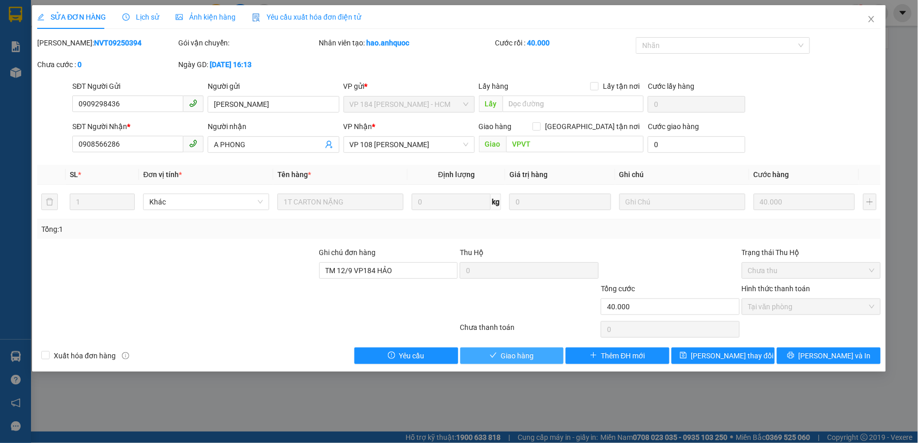
click at [524, 355] on span "Giao hàng" at bounding box center [517, 355] width 33 height 11
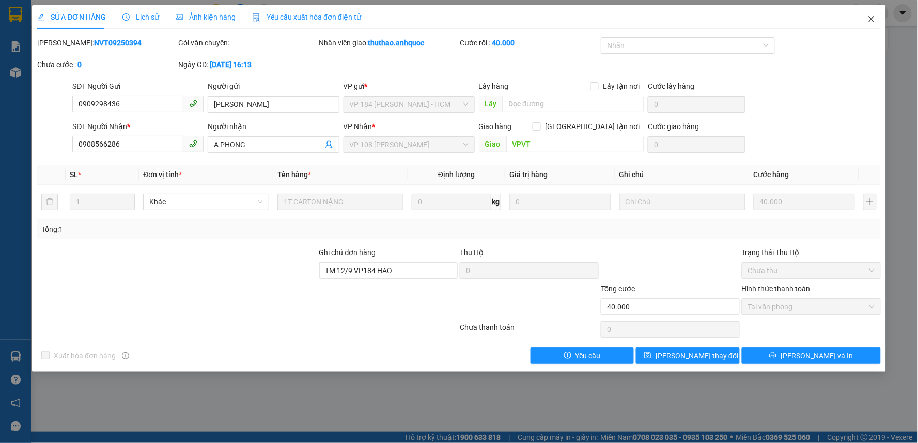
click at [871, 18] on icon "close" at bounding box center [871, 19] width 8 height 8
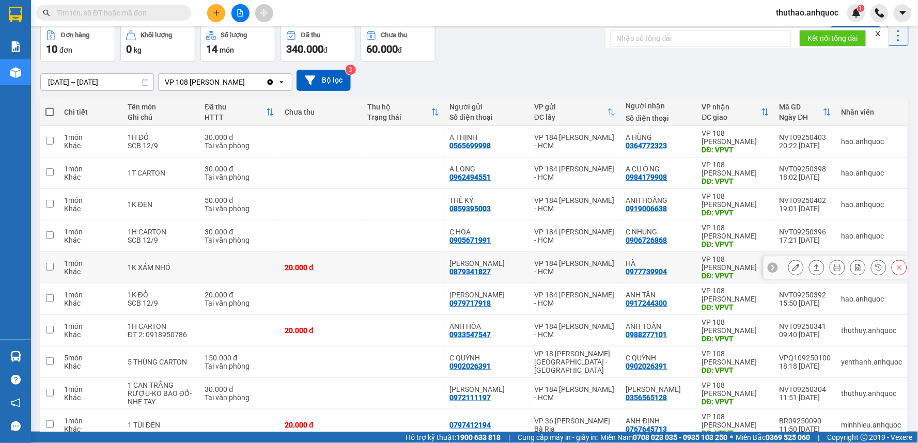
scroll to position [57, 0]
